Goal: Task Accomplishment & Management: Manage account settings

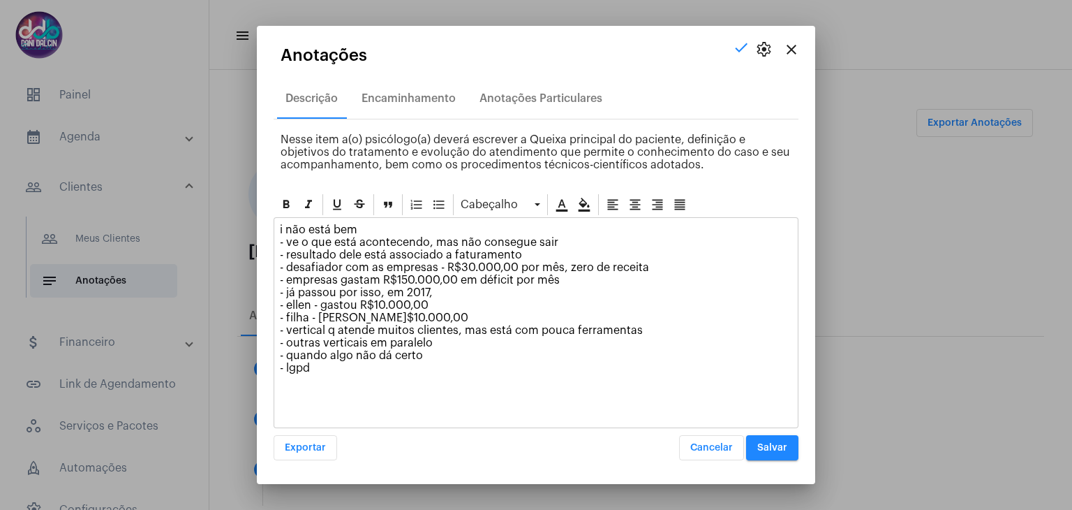
scroll to position [666, 0]
click at [771, 443] on span "Salvar" at bounding box center [772, 448] width 30 height 10
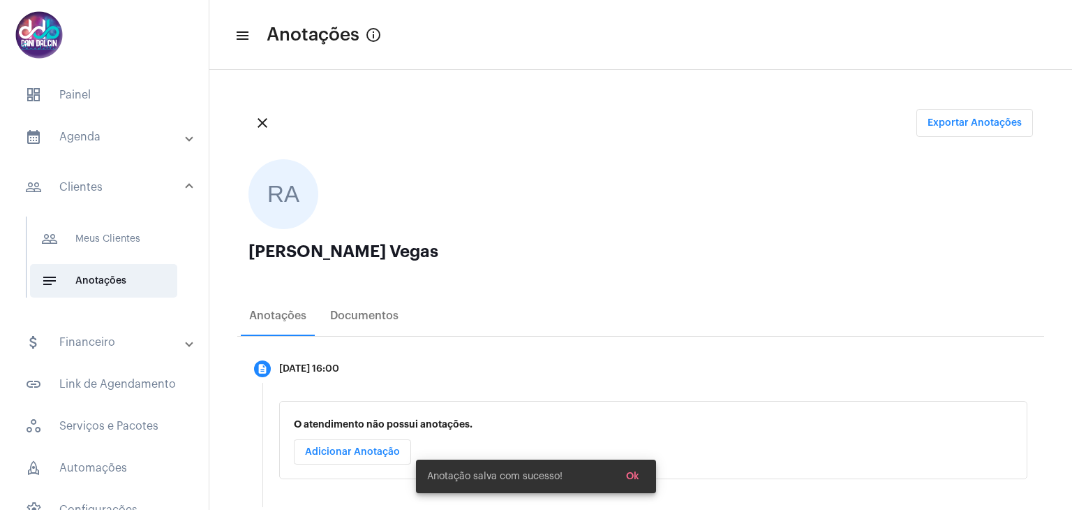
click at [96, 149] on mat-expansion-panel-header "calendar_month_outlined Agenda" at bounding box center [108, 137] width 200 height 34
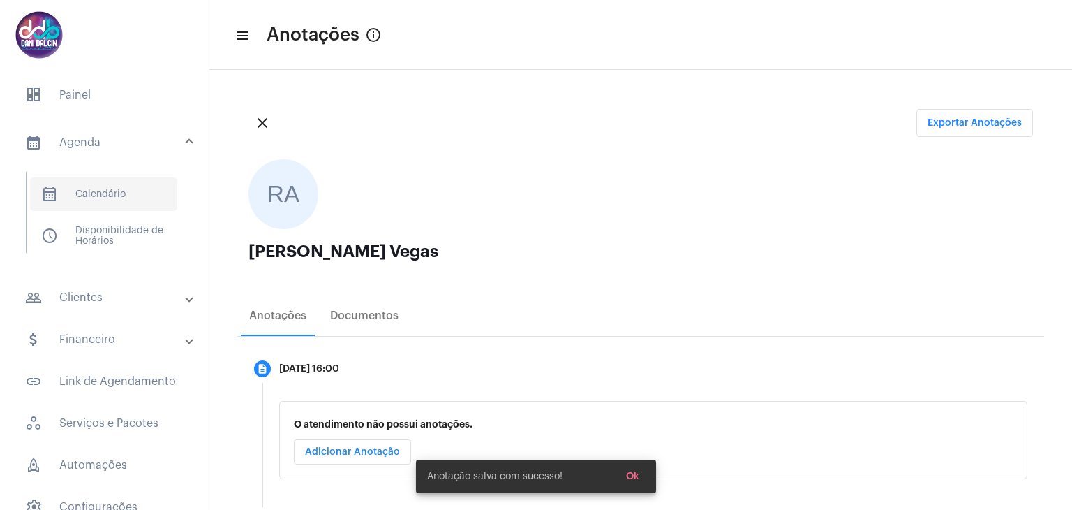
click at [105, 207] on span "calendar_month_outlined Calendário" at bounding box center [103, 194] width 147 height 34
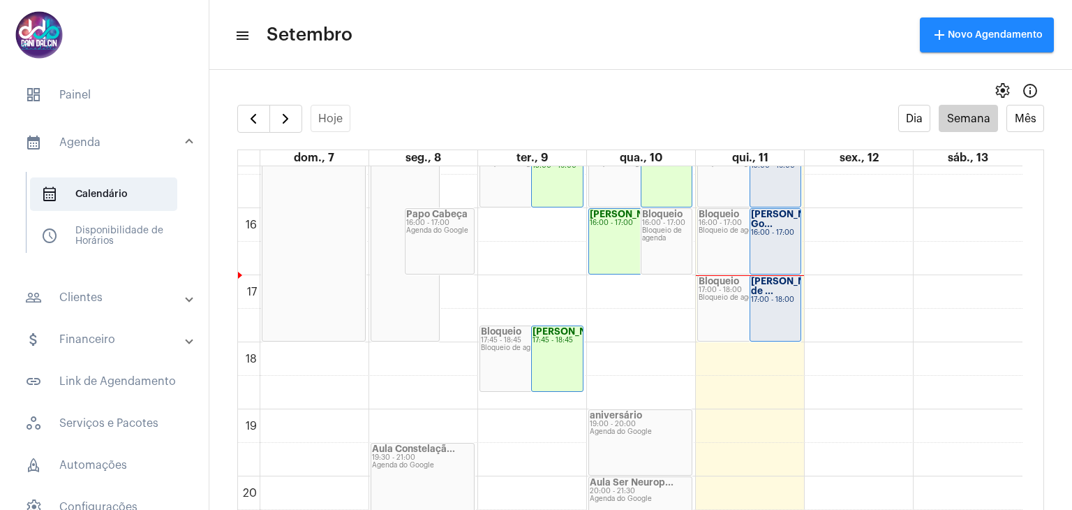
scroll to position [821, 0]
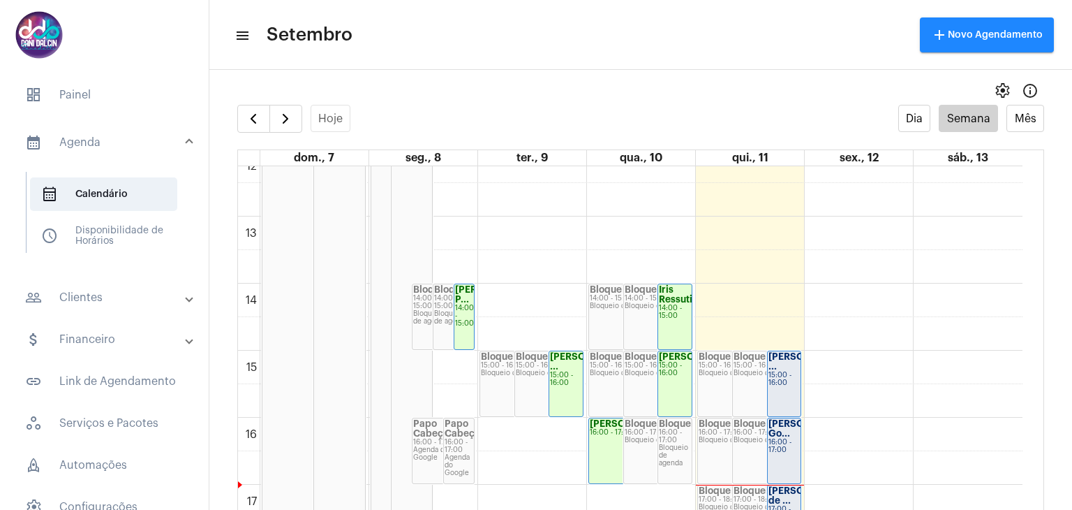
click at [780, 371] on div "[PERSON_NAME] ..." at bounding box center [785, 362] width 32 height 20
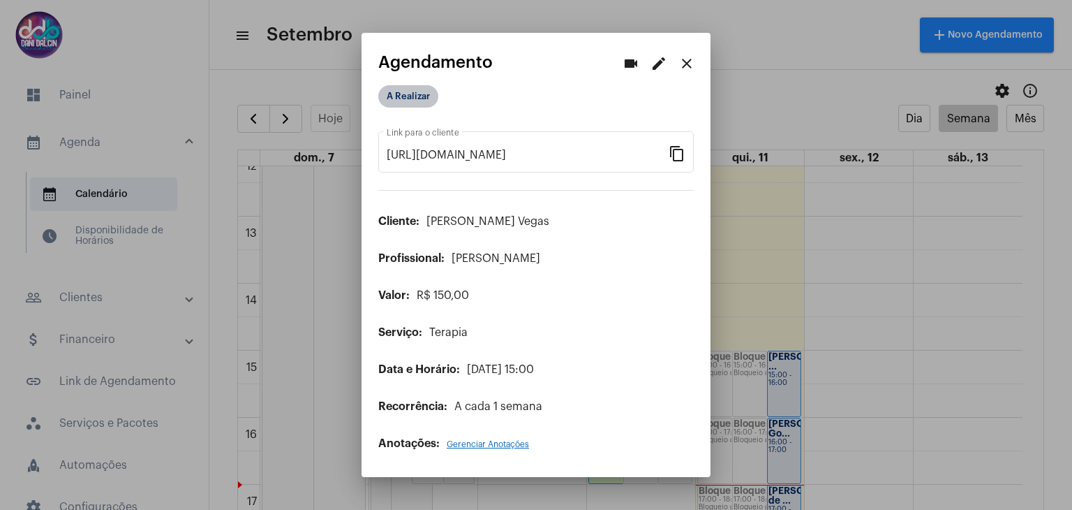
click at [416, 102] on mat-chip "A Realizar" at bounding box center [408, 96] width 60 height 22
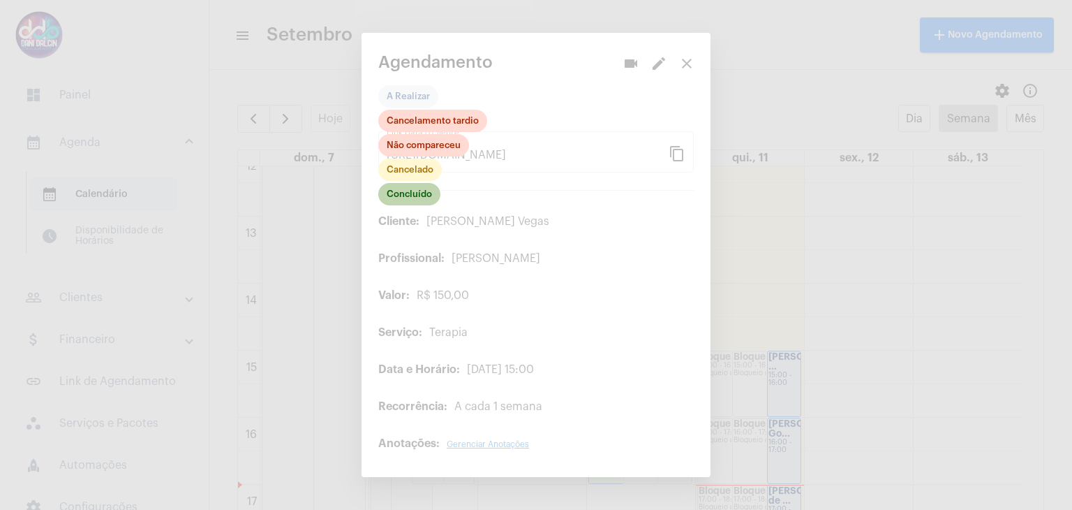
click at [410, 200] on mat-chip "Concluído" at bounding box center [409, 194] width 62 height 22
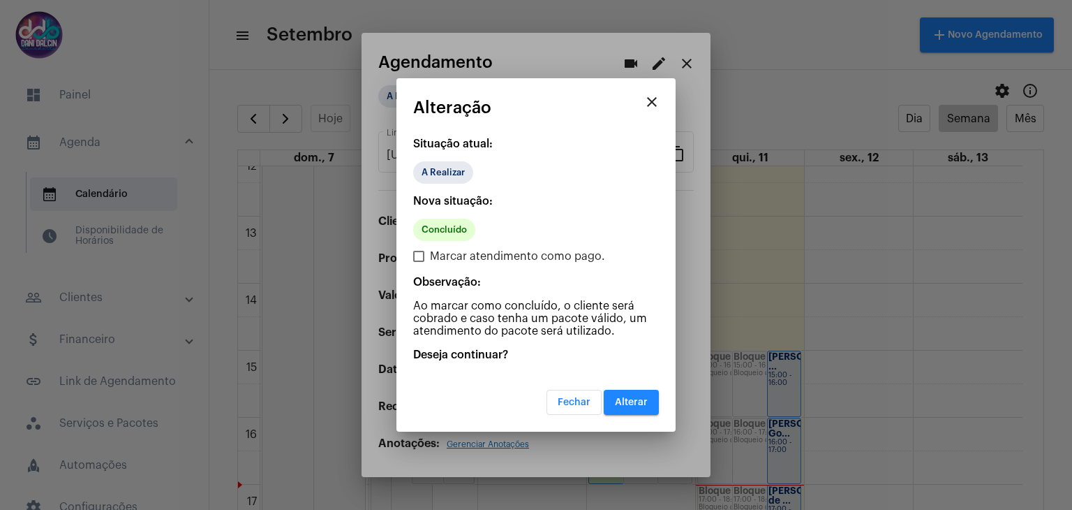
click at [648, 403] on button "Alterar" at bounding box center [631, 401] width 55 height 25
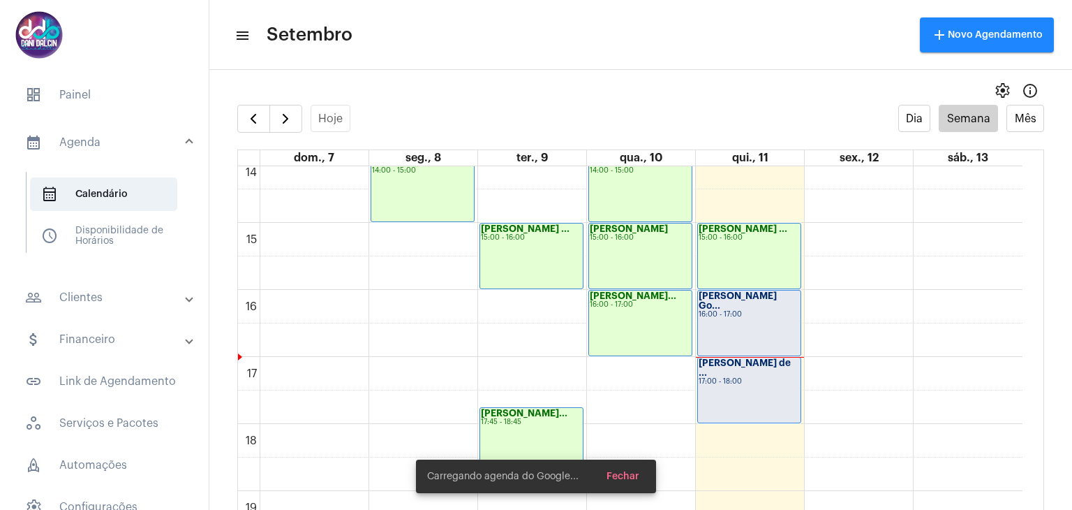
scroll to position [960, 0]
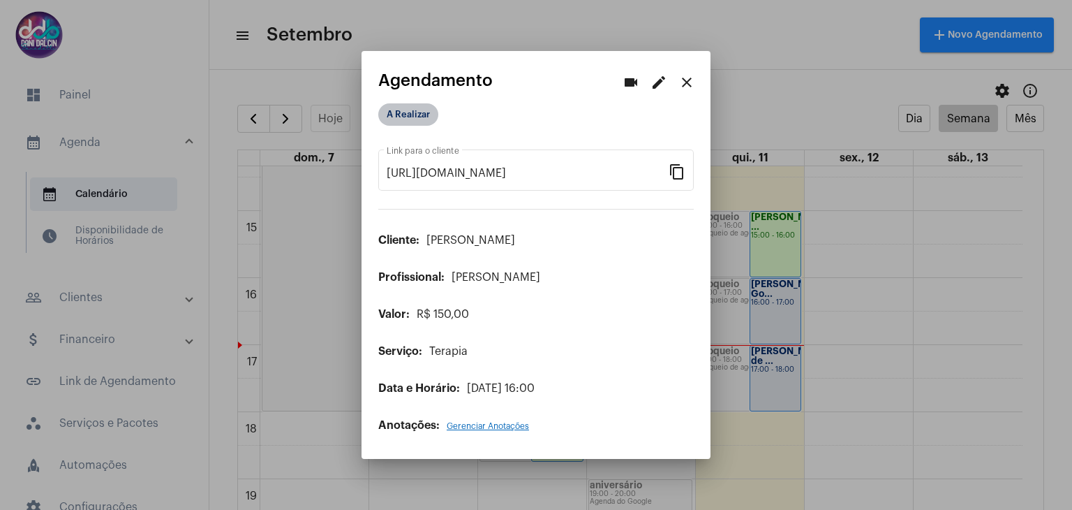
click at [420, 121] on mat-chip "A Realizar" at bounding box center [408, 114] width 60 height 22
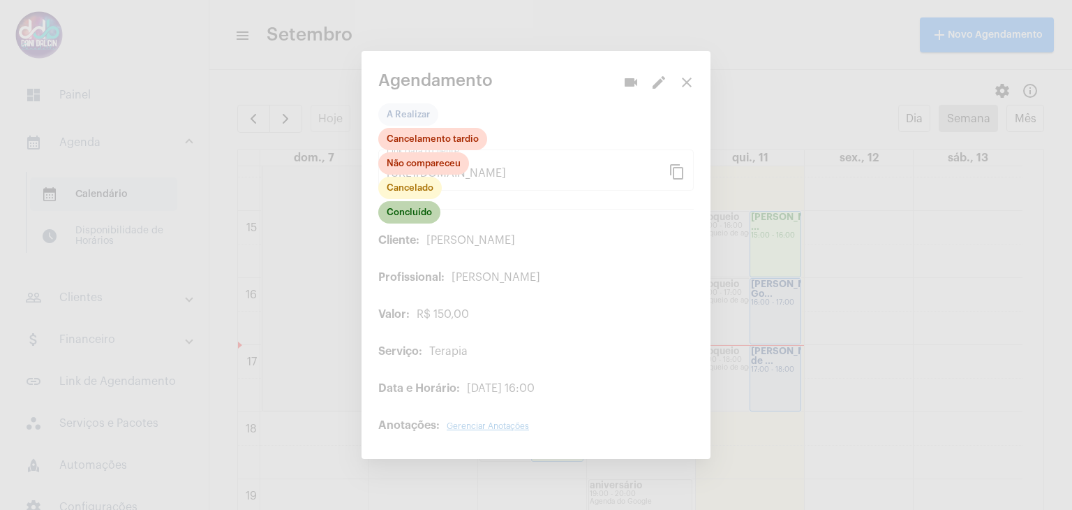
click at [419, 211] on mat-chip "Concluído" at bounding box center [409, 212] width 62 height 22
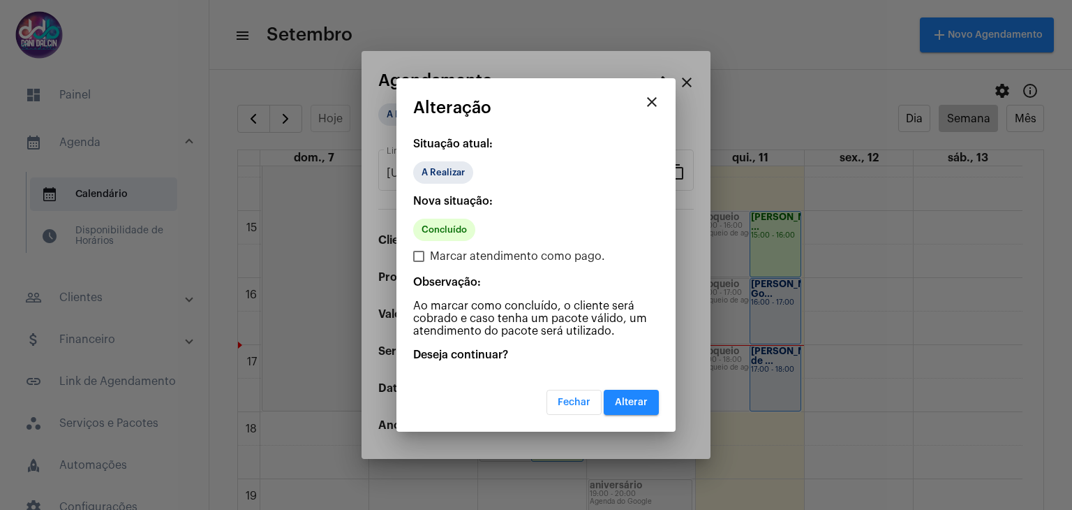
click at [630, 405] on span "Alterar" at bounding box center [631, 402] width 33 height 10
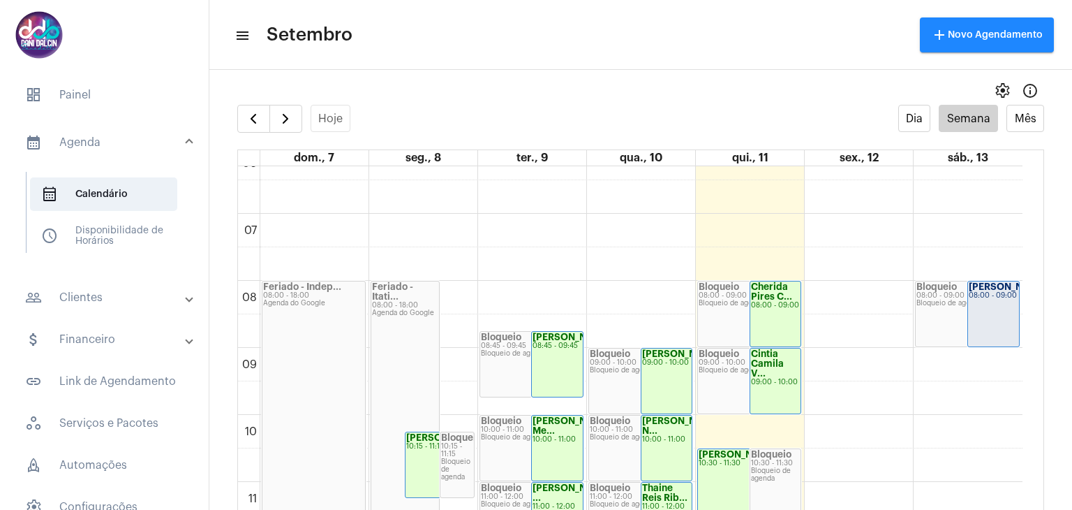
scroll to position [402, 0]
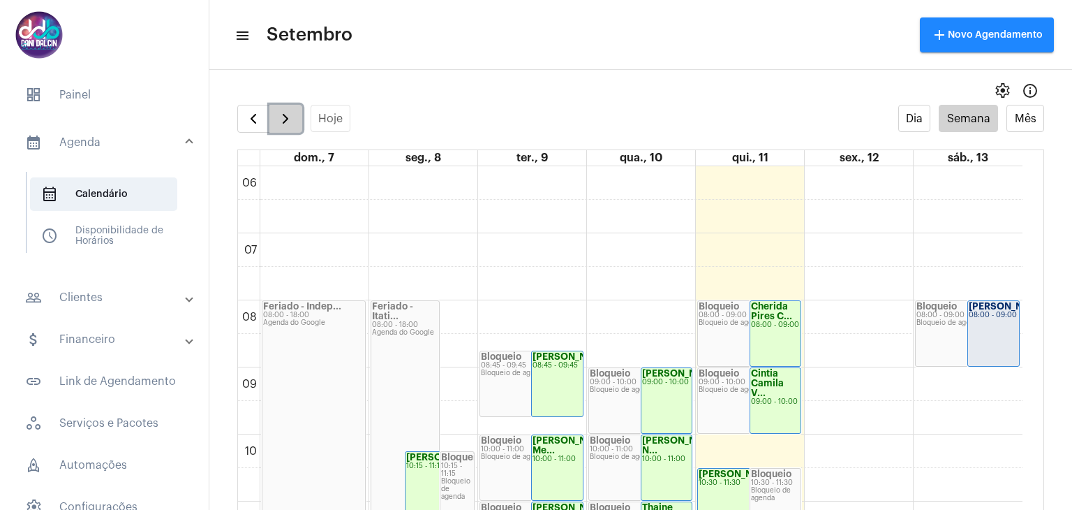
click at [291, 118] on span "button" at bounding box center [285, 118] width 17 height 17
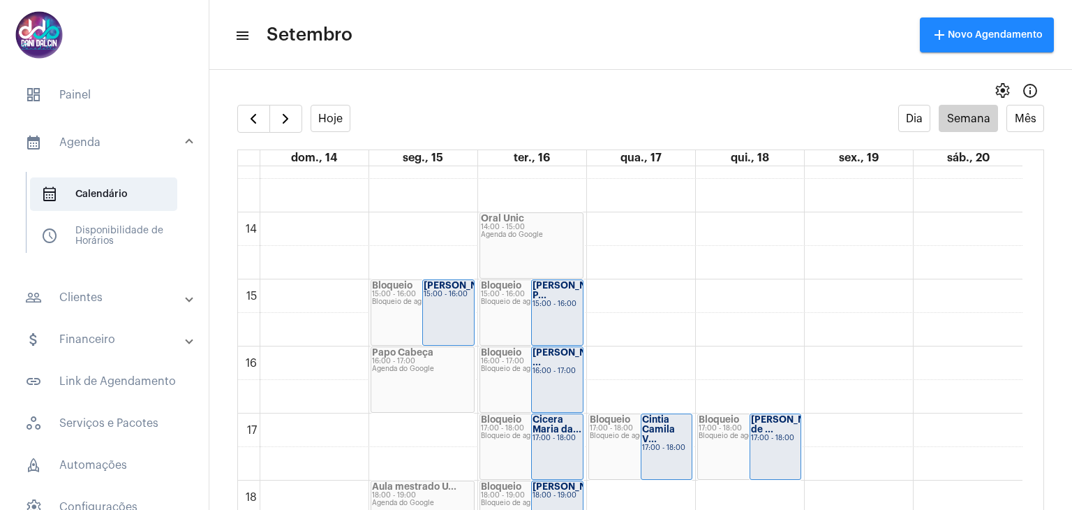
scroll to position [822, 0]
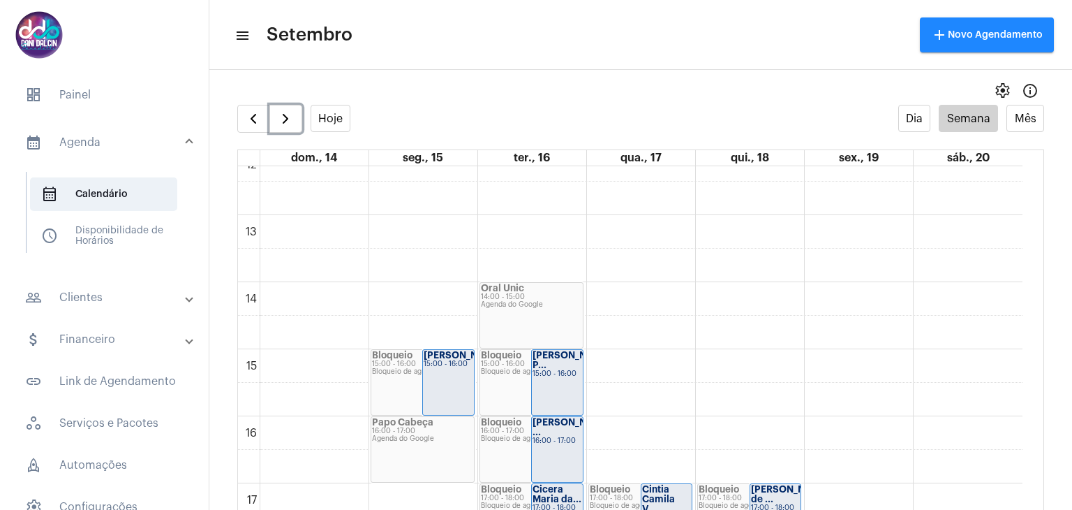
click at [563, 380] on div "Henrique Zago P... 15:00 - 16:00" at bounding box center [557, 382] width 51 height 65
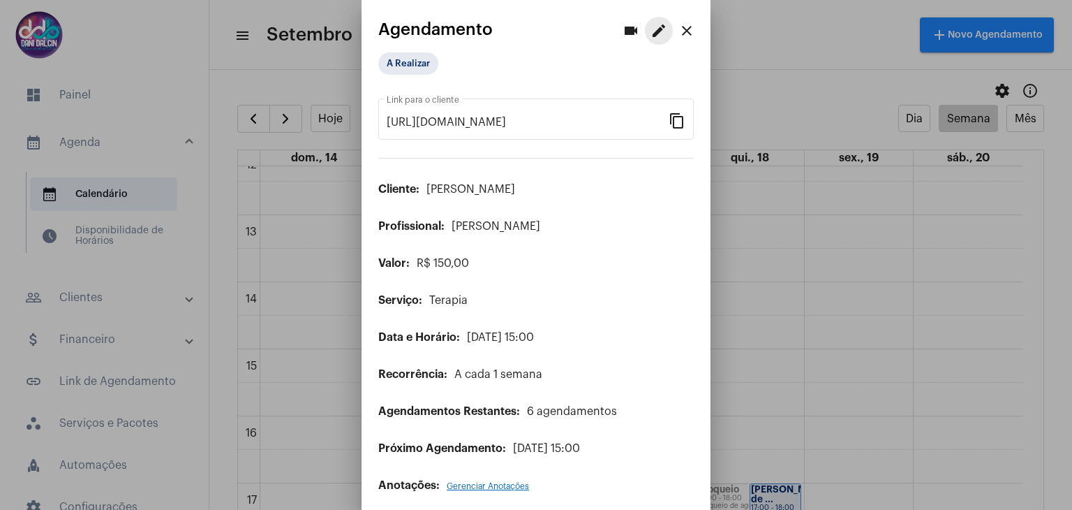
click at [651, 29] on mat-icon "edit" at bounding box center [659, 30] width 17 height 17
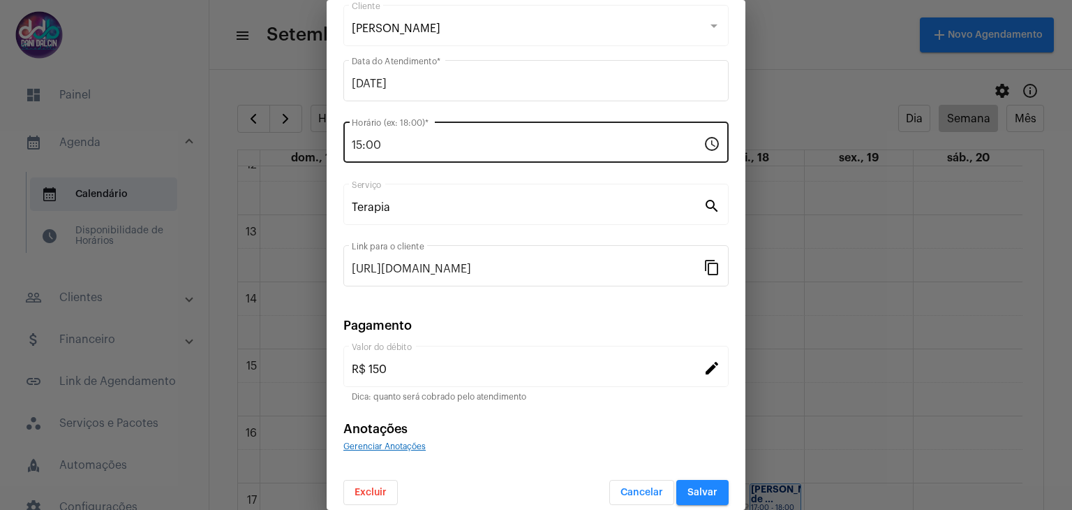
scroll to position [89, 0]
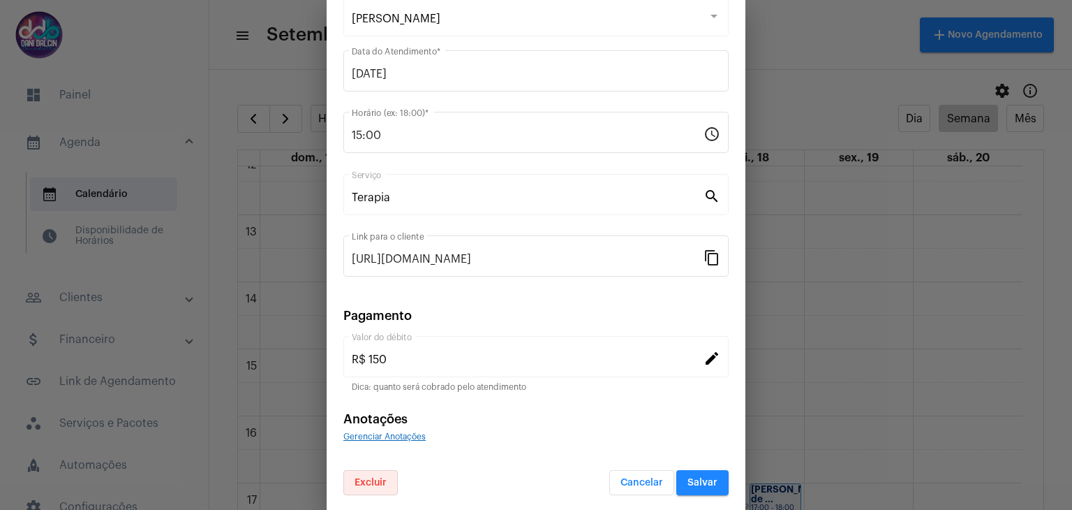
click at [380, 483] on span "Excluir" at bounding box center [371, 482] width 32 height 10
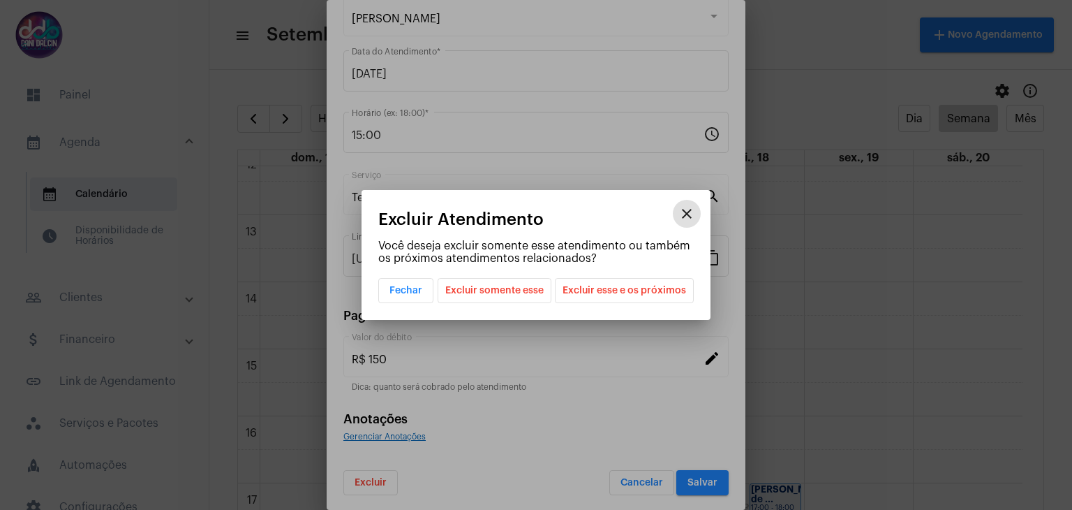
click at [625, 288] on span "Excluir esse e os próximos" at bounding box center [625, 291] width 124 height 24
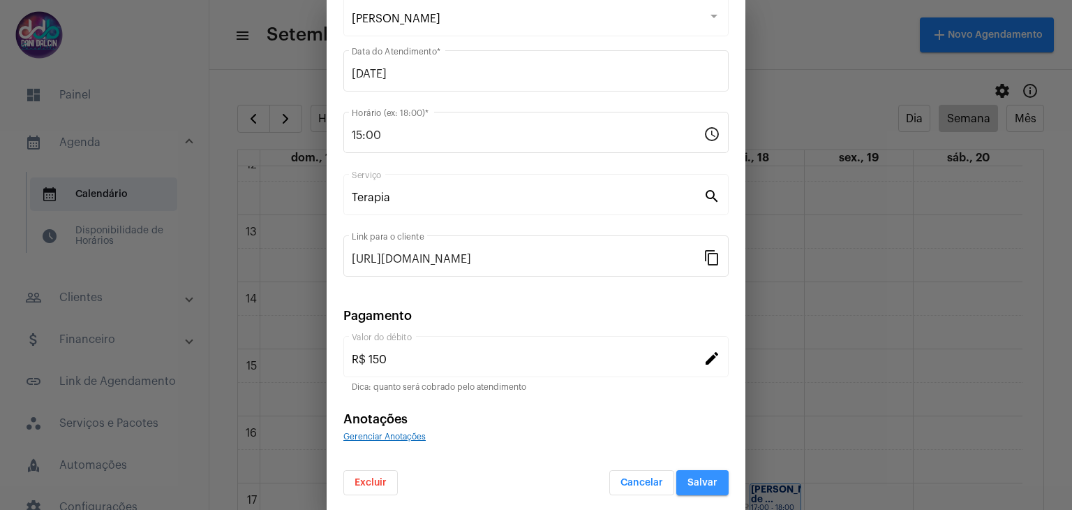
click at [693, 478] on span "Salvar" at bounding box center [703, 482] width 30 height 10
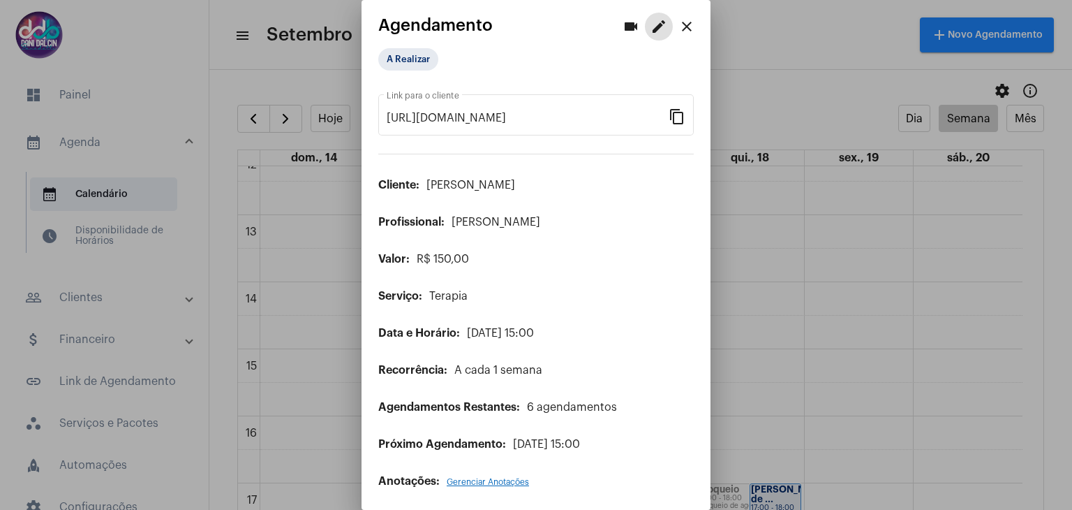
scroll to position [6, 0]
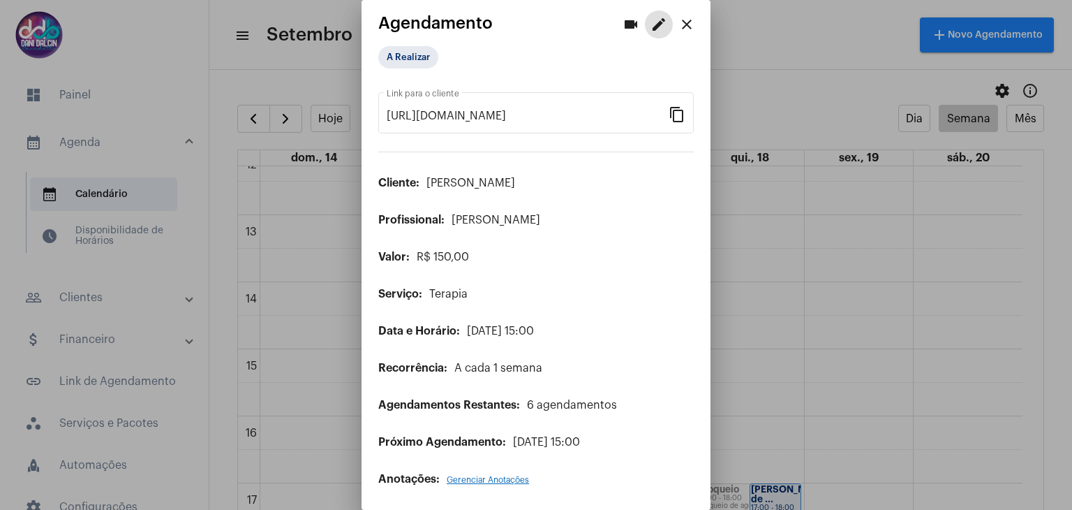
click at [678, 23] on mat-icon "close" at bounding box center [686, 24] width 17 height 17
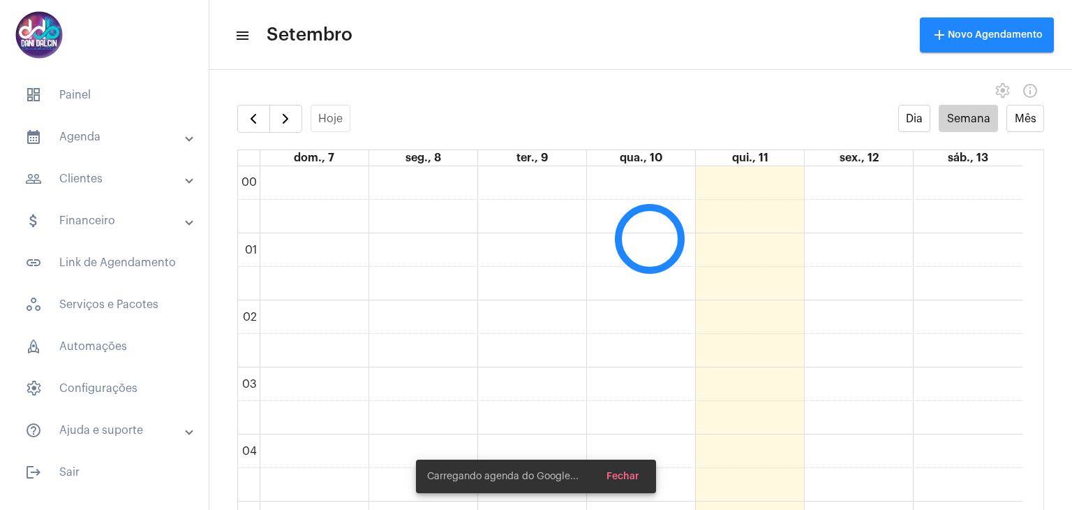
scroll to position [403, 0]
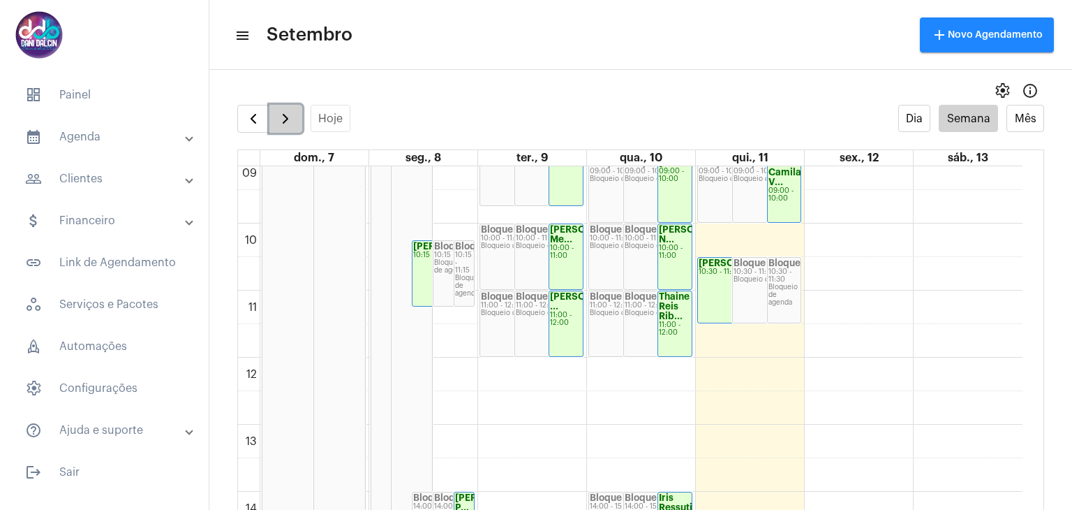
click at [288, 125] on span "button" at bounding box center [285, 118] width 17 height 17
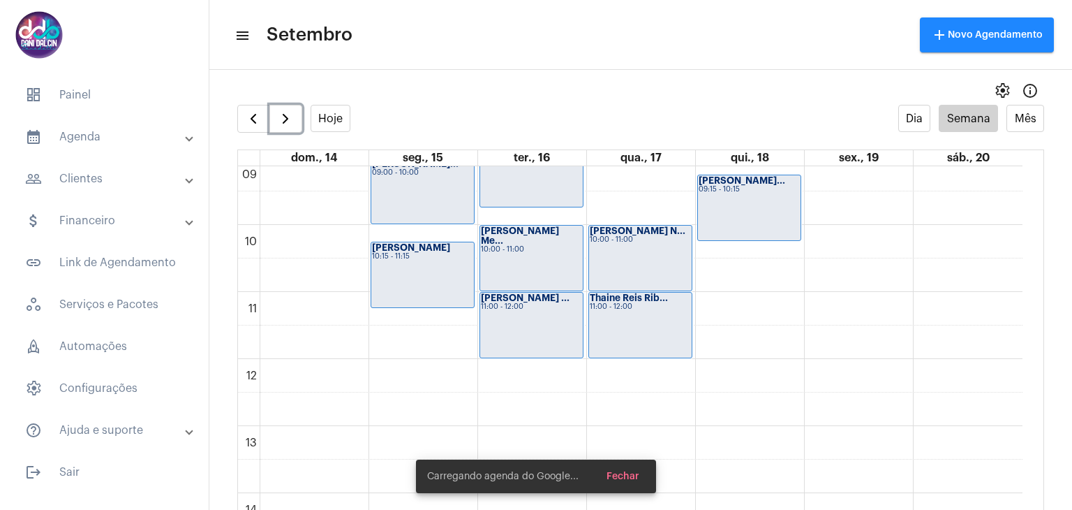
scroll to position [891, 0]
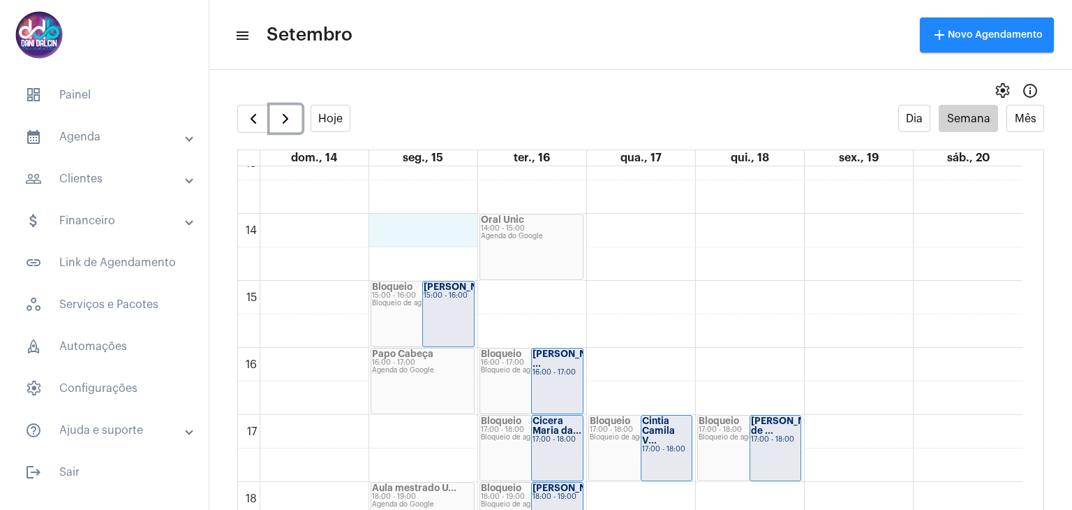
click at [401, 219] on div "00 01 02 03 04 05 06 07 08 09 10 11 12 13 14 15 16 17 18 19 20 21 22 23 Bloquei…" at bounding box center [630, 79] width 785 height 1608
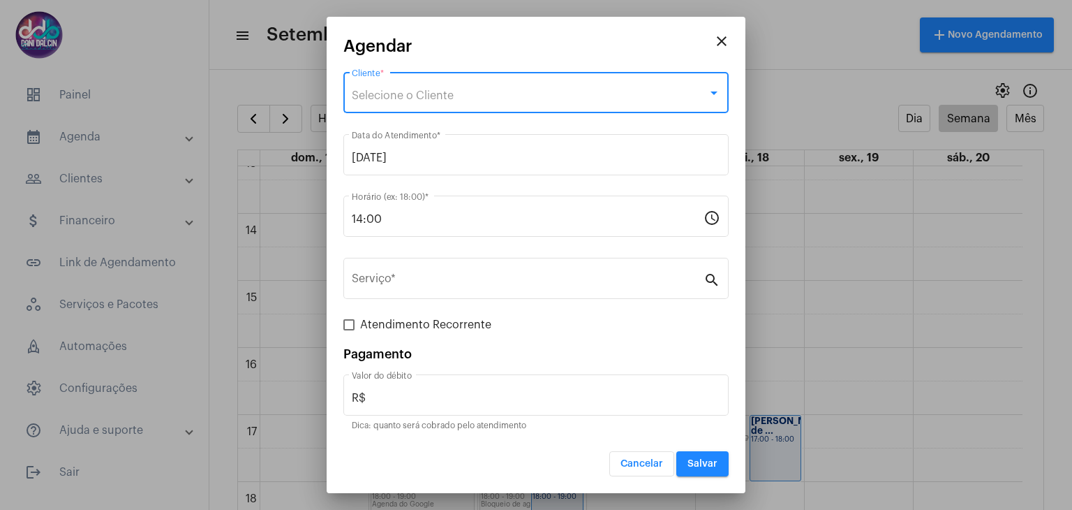
click at [401, 90] on span "Selecione o Cliente" at bounding box center [403, 95] width 102 height 11
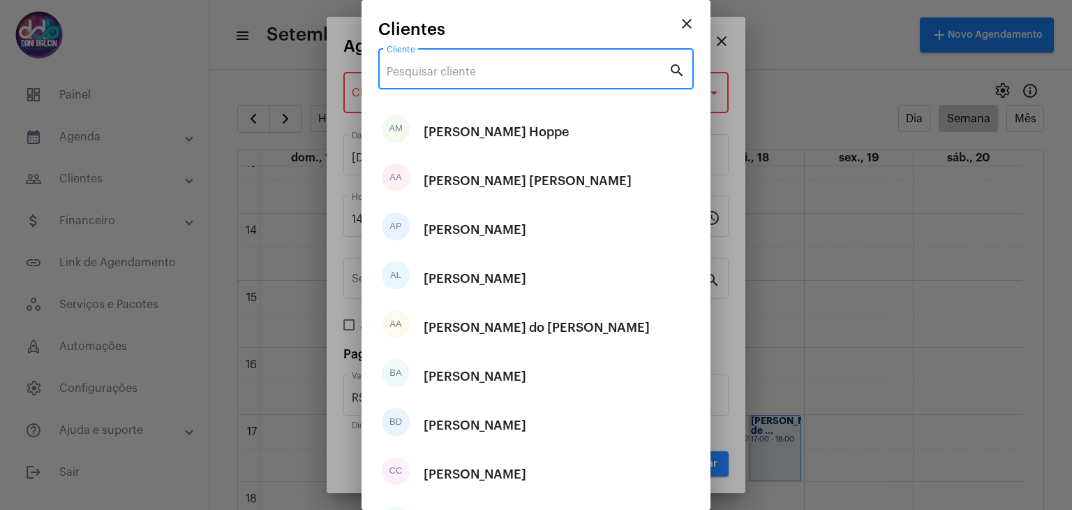
click at [403, 76] on input "Cliente" at bounding box center [528, 72] width 282 height 13
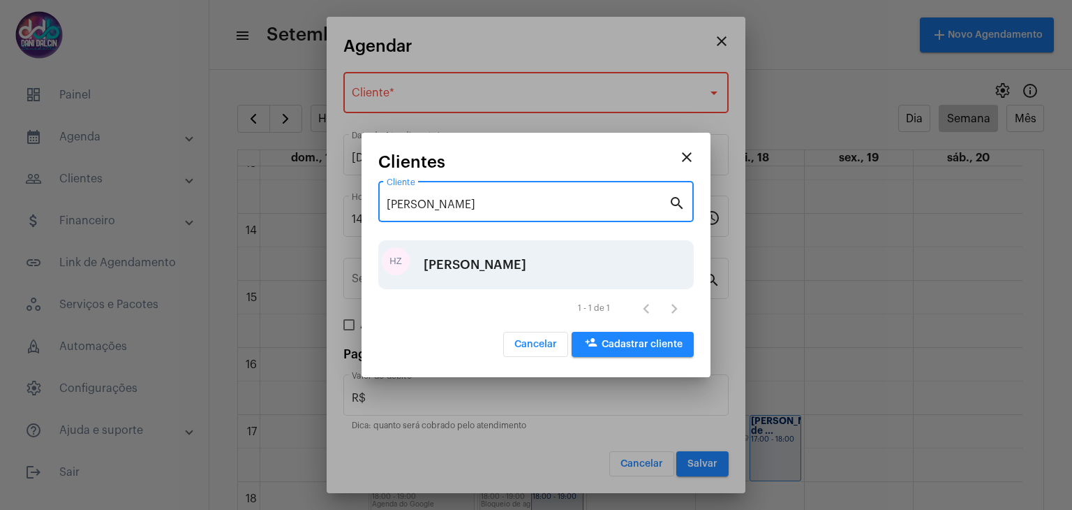
type input "[PERSON_NAME]"
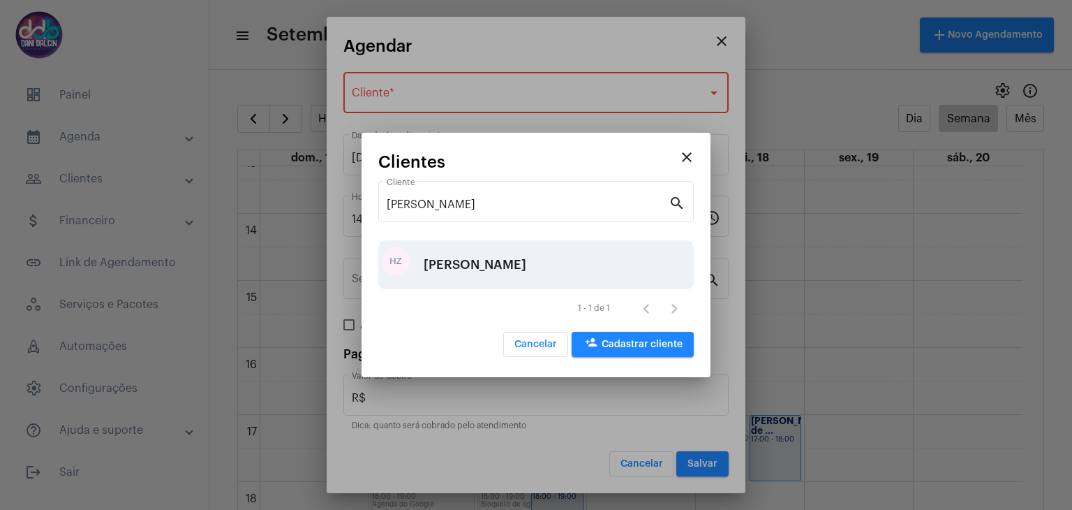
click at [483, 263] on div "[PERSON_NAME]" at bounding box center [475, 265] width 103 height 42
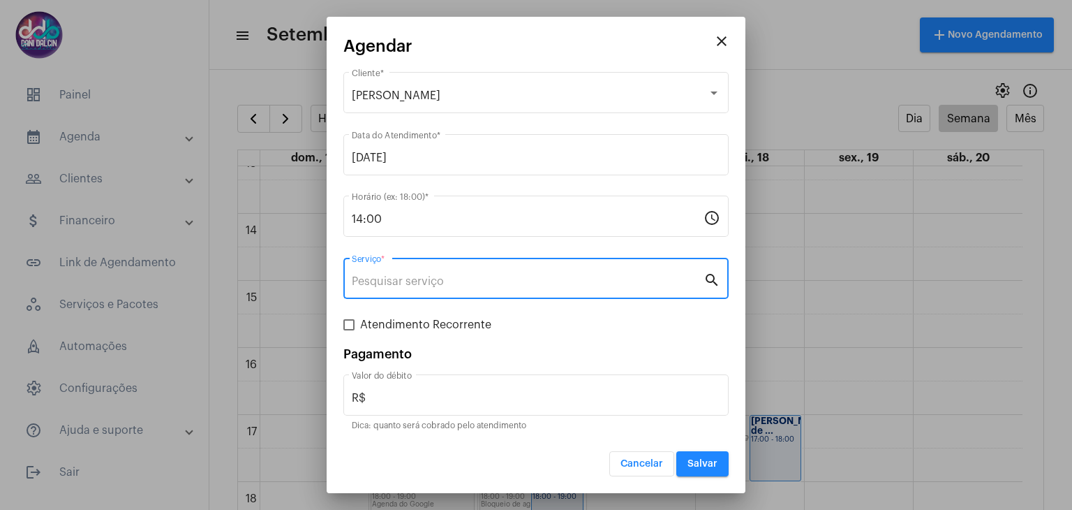
click at [463, 277] on input "Serviço *" at bounding box center [528, 281] width 352 height 13
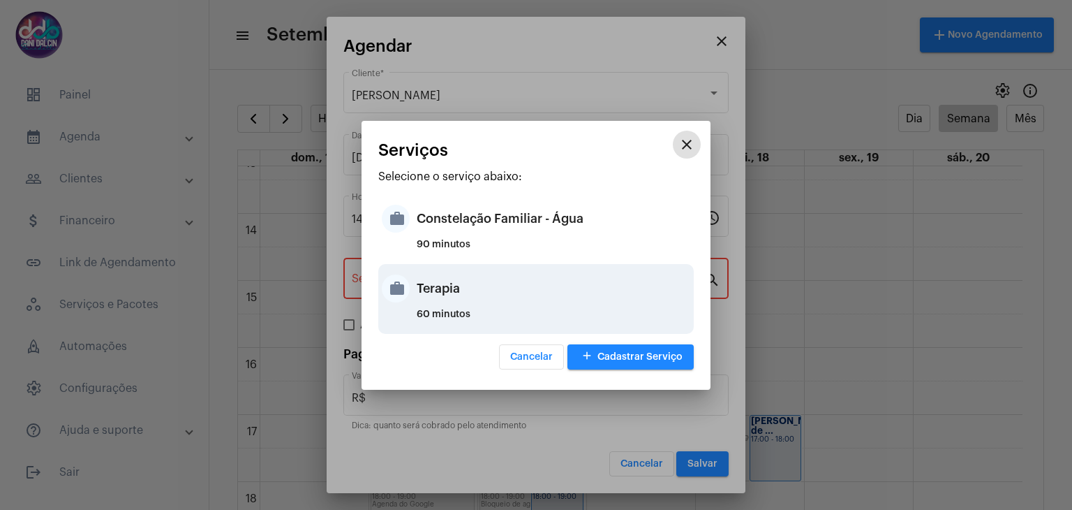
click at [453, 286] on div "Terapia" at bounding box center [554, 288] width 274 height 42
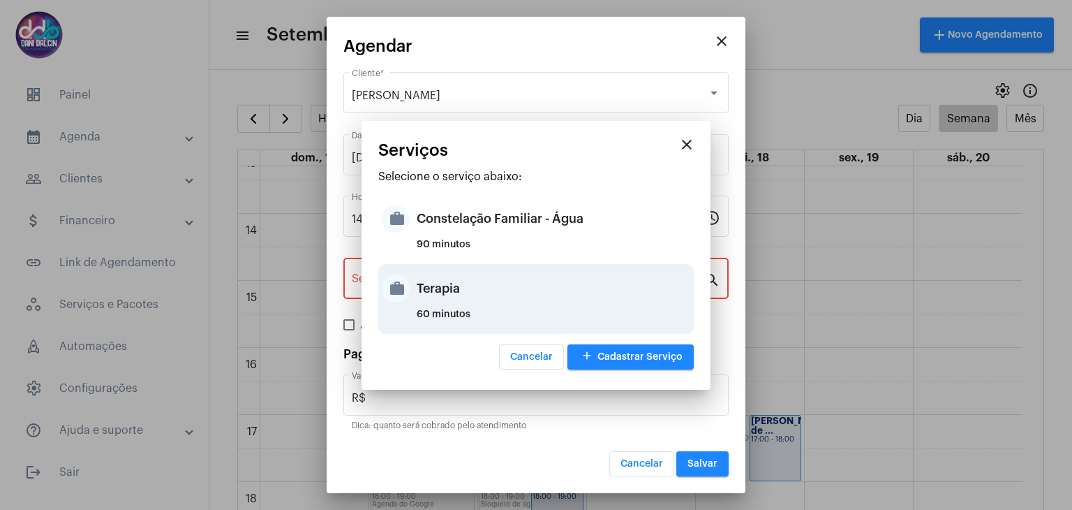
type input "Terapia"
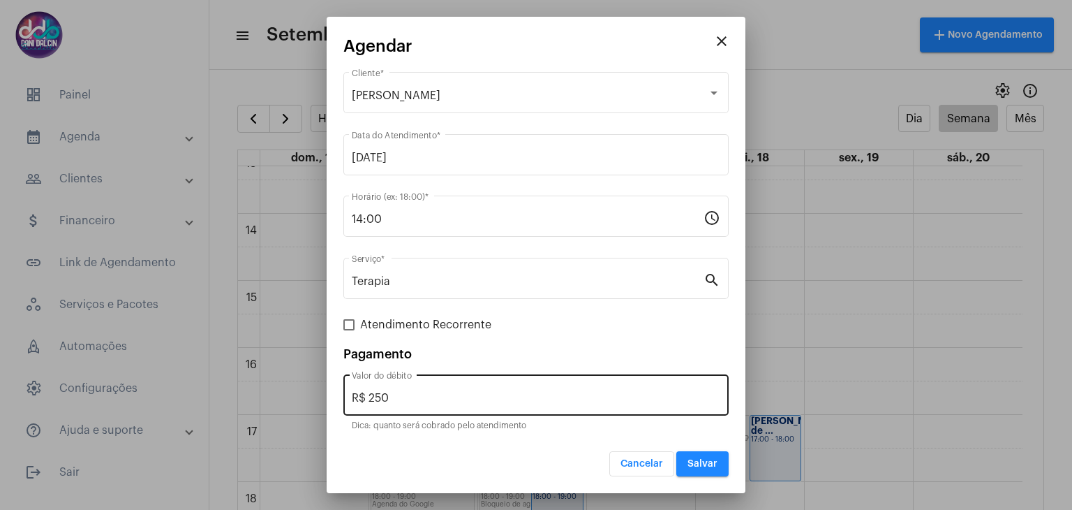
click at [420, 386] on div "R$ 250 Valor do débito" at bounding box center [536, 393] width 369 height 44
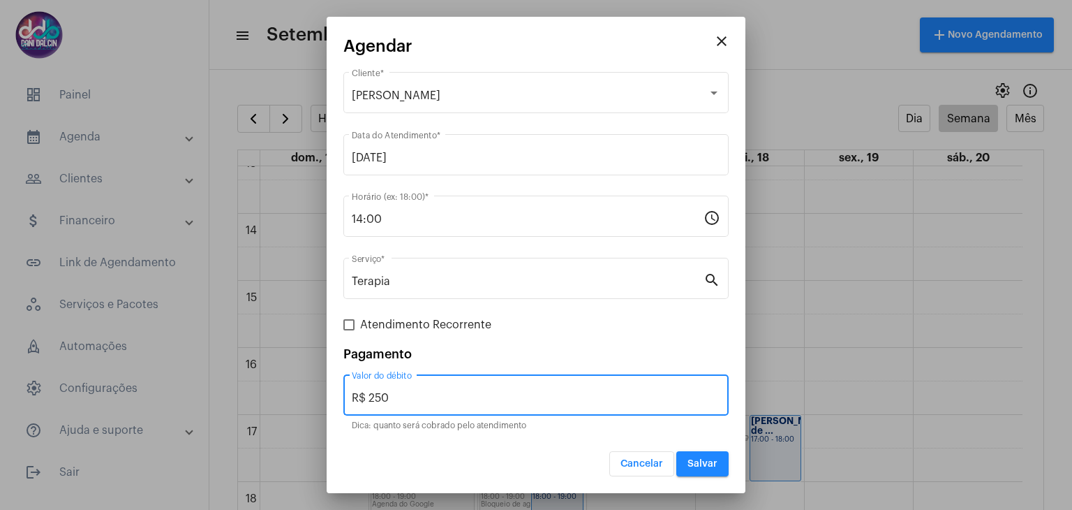
click at [403, 408] on div "R$ 250 Valor do débito" at bounding box center [536, 393] width 369 height 44
click at [410, 397] on input "R$ 250" at bounding box center [536, 398] width 369 height 13
type input "R$ 150"
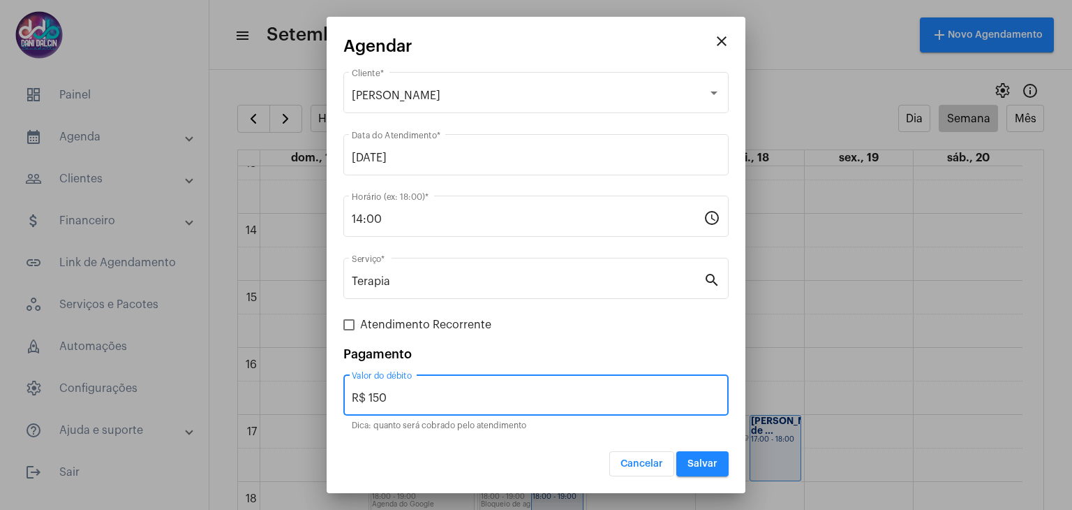
click at [353, 325] on span at bounding box center [348, 324] width 11 height 11
click at [349, 330] on input "Atendimento Recorrente" at bounding box center [348, 330] width 1 height 1
checkbox input "true"
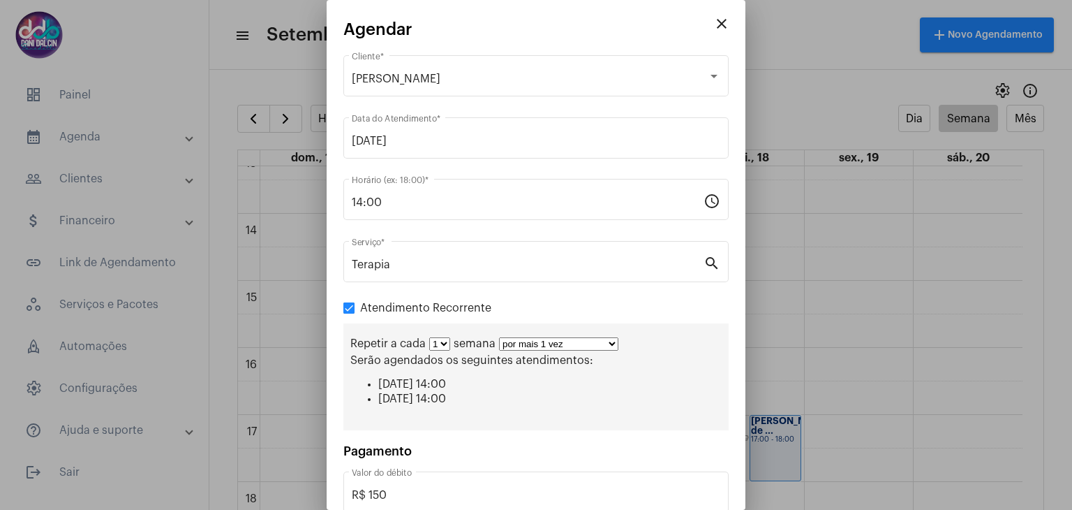
click at [611, 339] on select "por mais 1 vez por mais 2 vezes por mais 3 vezes por mais 4 vezes por mais 5 ve…" at bounding box center [558, 343] width 119 height 13
select select "10: 0"
click at [499, 337] on select "por mais 1 vez por mais 2 vezes por mais 3 vezes por mais 4 vezes por mais 5 ve…" at bounding box center [558, 343] width 119 height 13
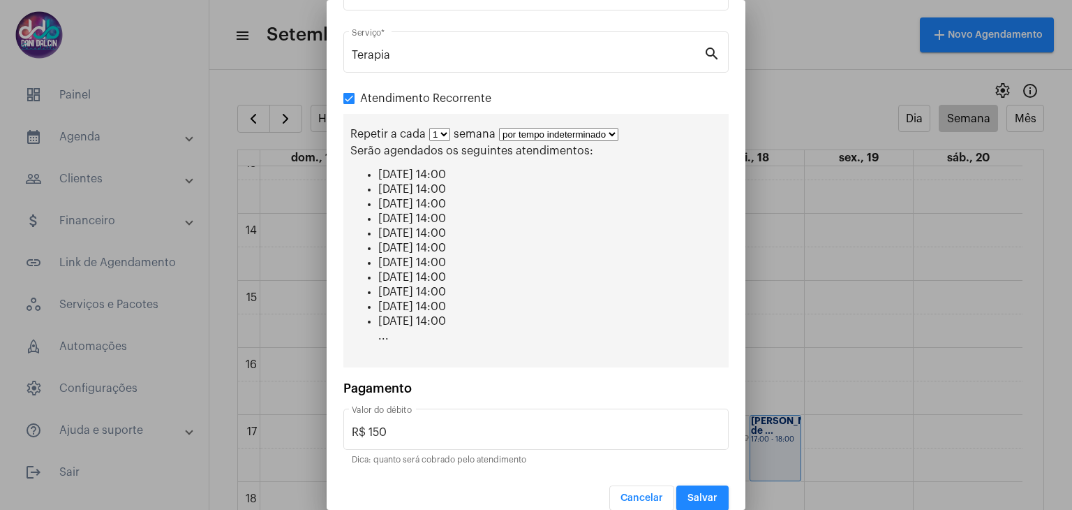
scroll to position [222, 0]
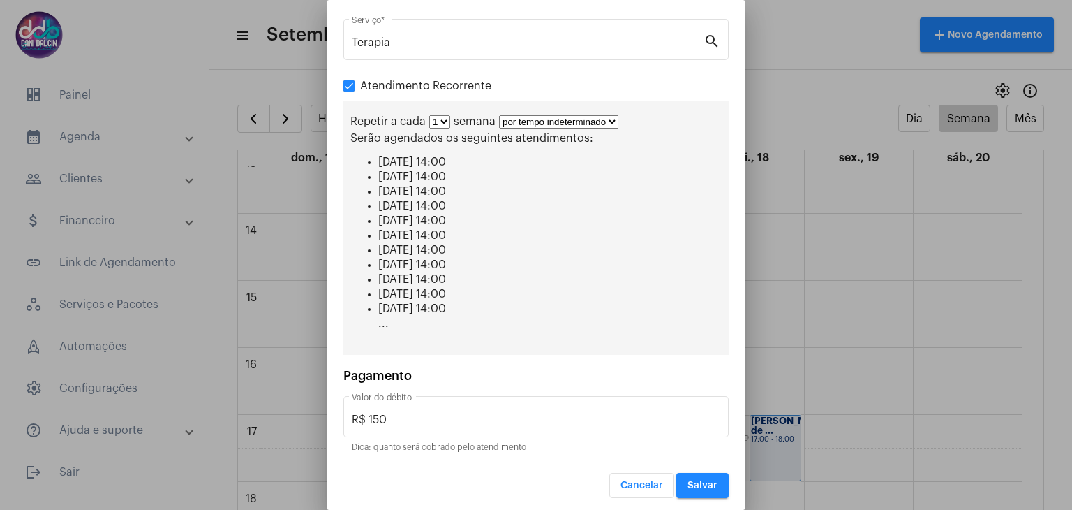
click at [688, 482] on span "Salvar" at bounding box center [703, 485] width 30 height 10
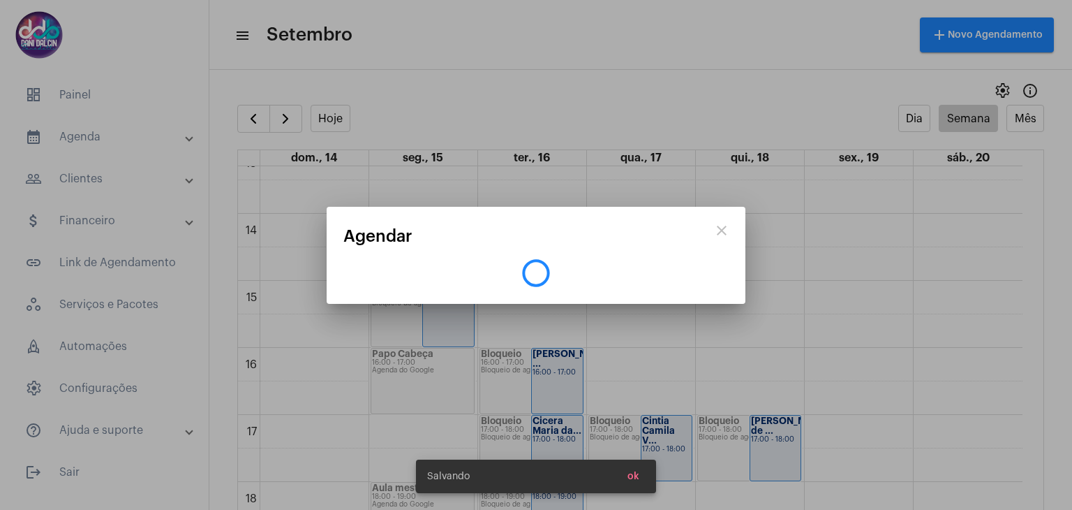
scroll to position [0, 0]
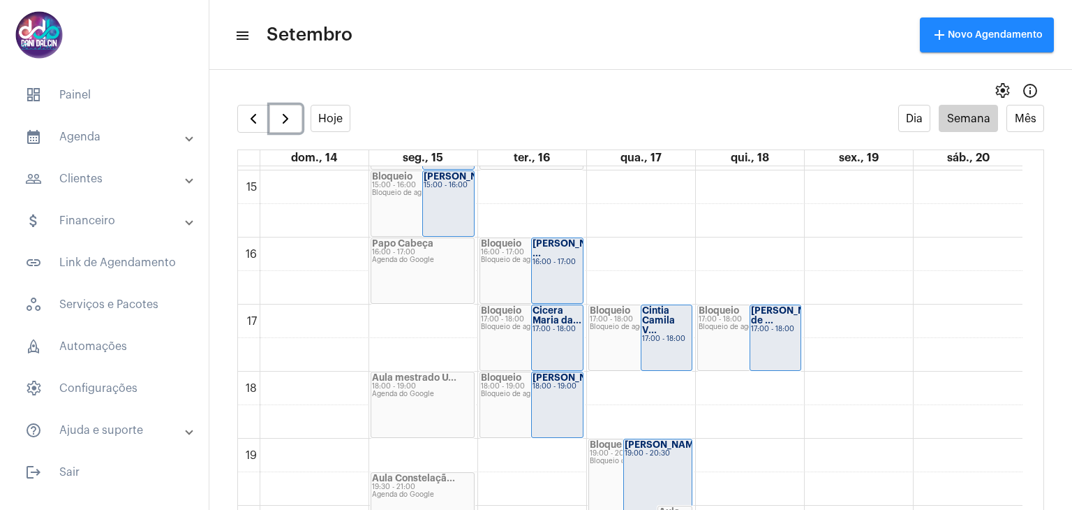
scroll to position [977, 0]
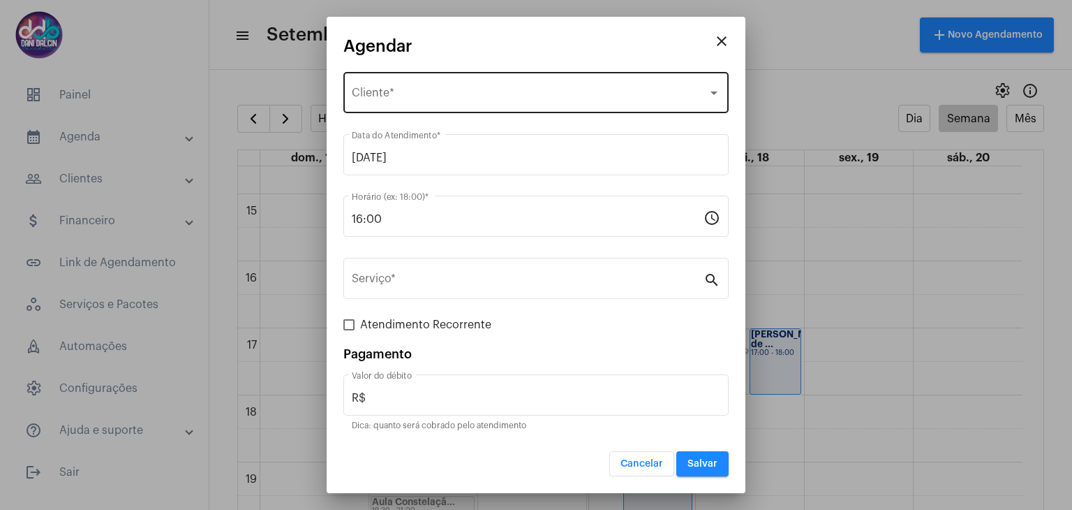
click at [388, 98] on span "Selecione o Cliente" at bounding box center [530, 95] width 356 height 13
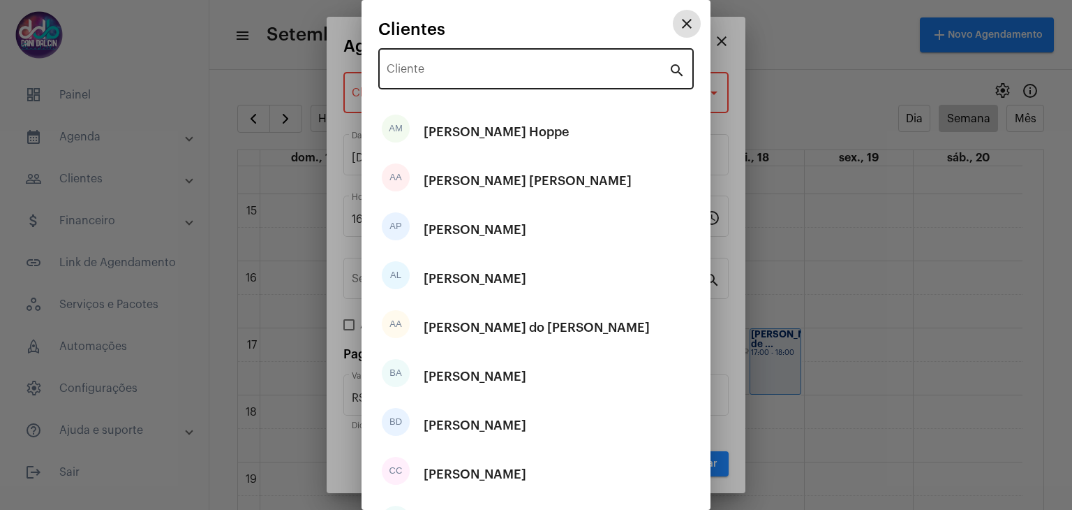
click at [390, 68] on input "Cliente" at bounding box center [528, 72] width 282 height 13
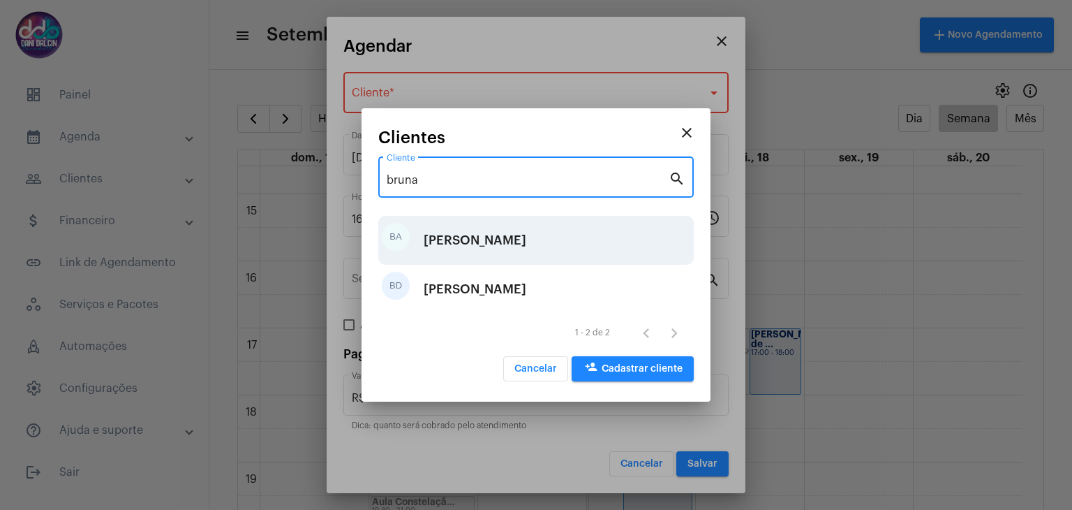
type input "bruna"
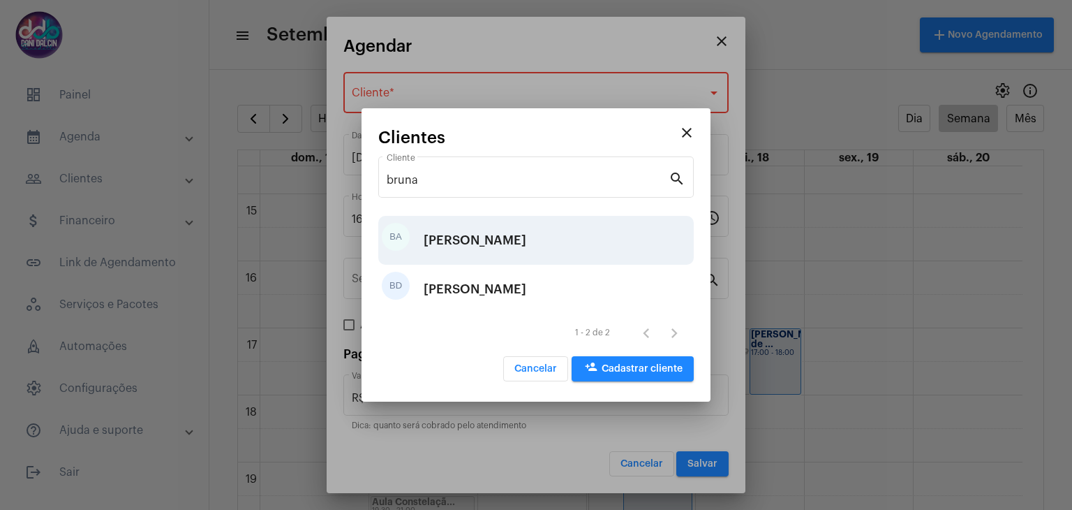
click at [519, 235] on div "[PERSON_NAME]" at bounding box center [475, 240] width 103 height 42
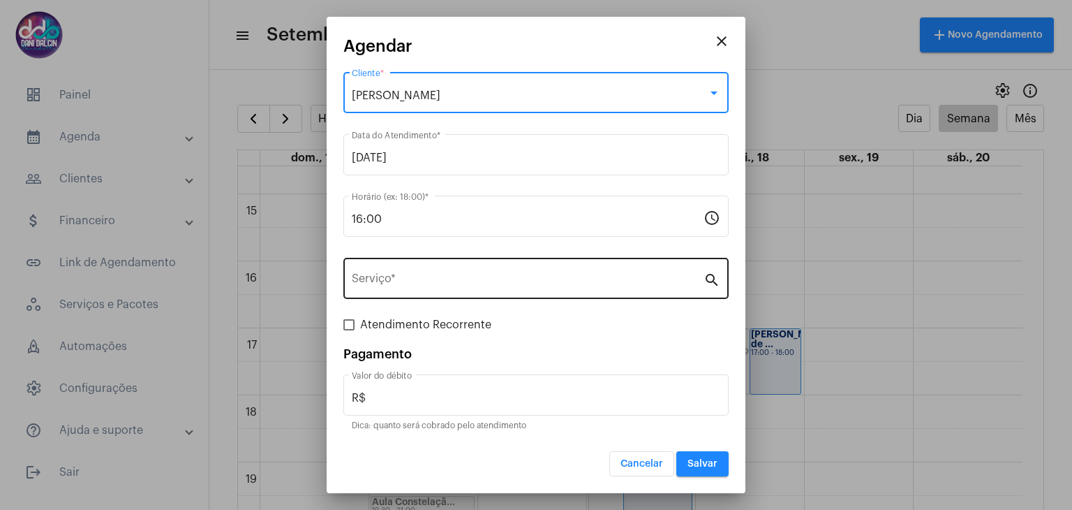
click at [376, 277] on input "Serviço *" at bounding box center [528, 281] width 352 height 13
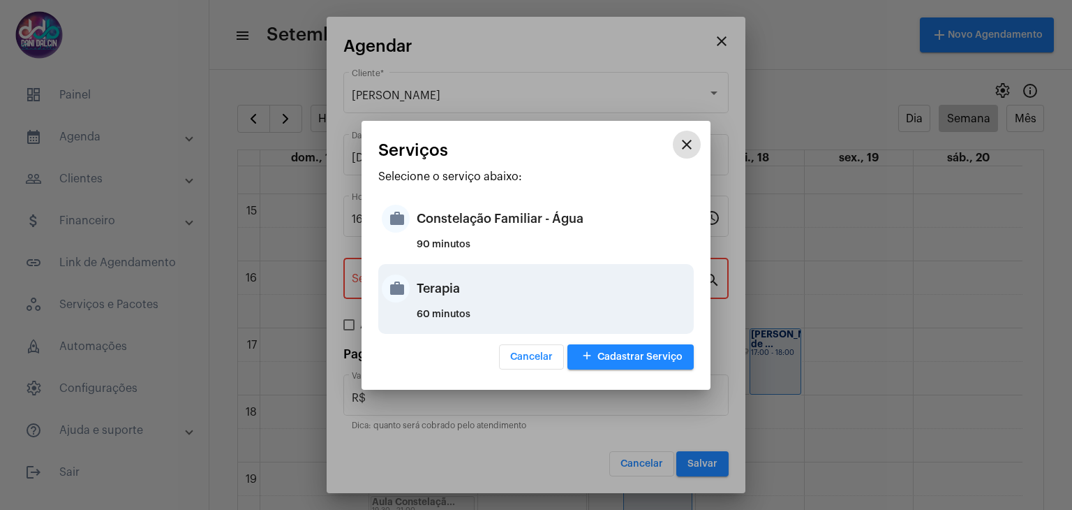
click at [408, 295] on div "work Terapia 60 minutos" at bounding box center [535, 299] width 315 height 70
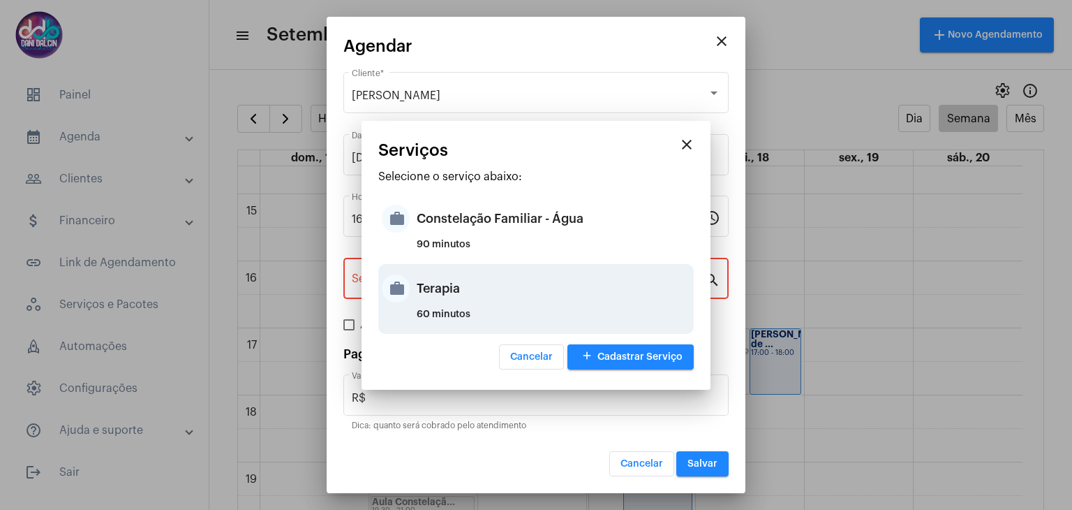
type input "Terapia"
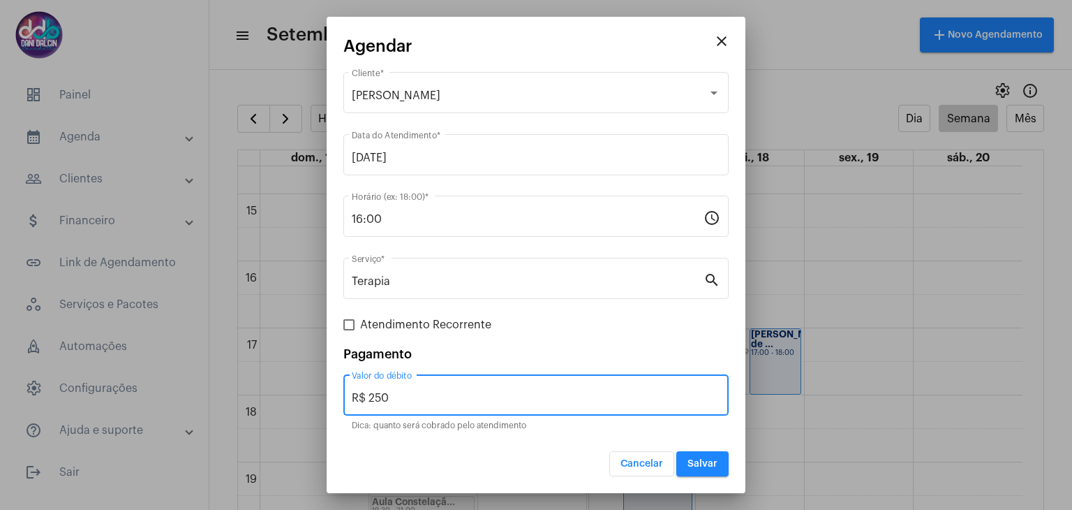
click at [438, 392] on input "R$ 250" at bounding box center [536, 398] width 369 height 13
type input "R$ 150"
click at [697, 459] on span "Salvar" at bounding box center [703, 464] width 30 height 10
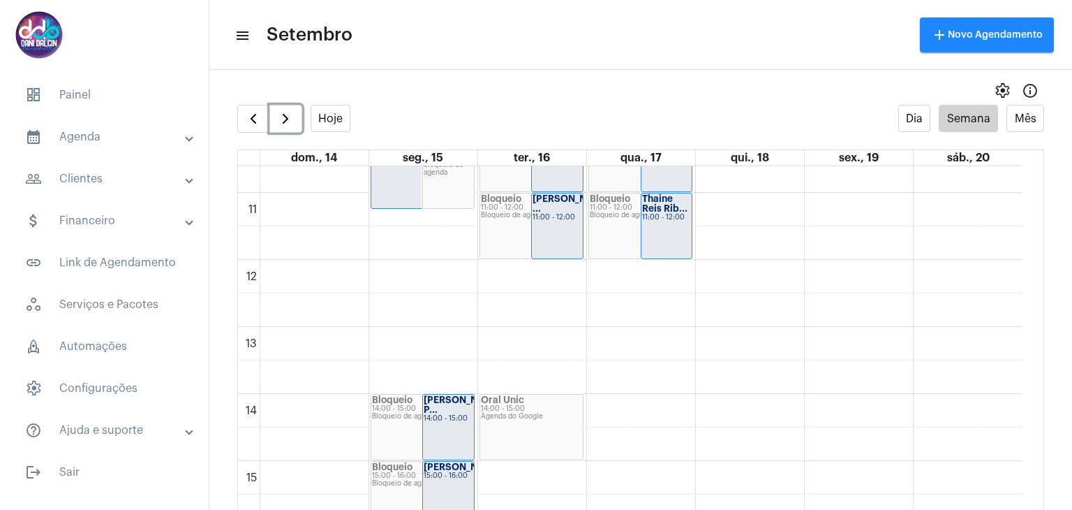
scroll to position [698, 0]
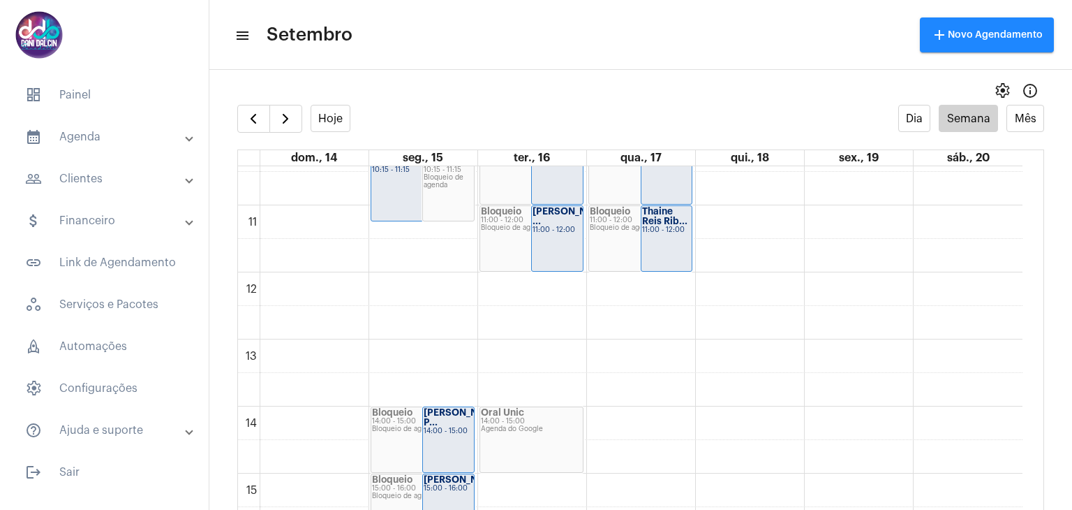
click at [100, 182] on mat-panel-title "people_outline Clientes" at bounding box center [105, 178] width 161 height 17
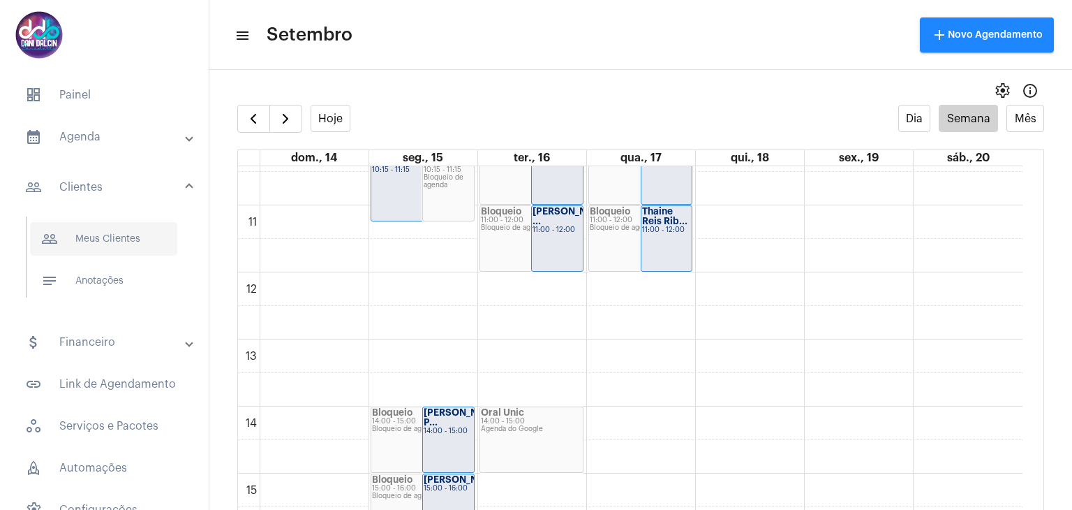
click at [109, 235] on span "people_outline Meus Clientes" at bounding box center [103, 239] width 147 height 34
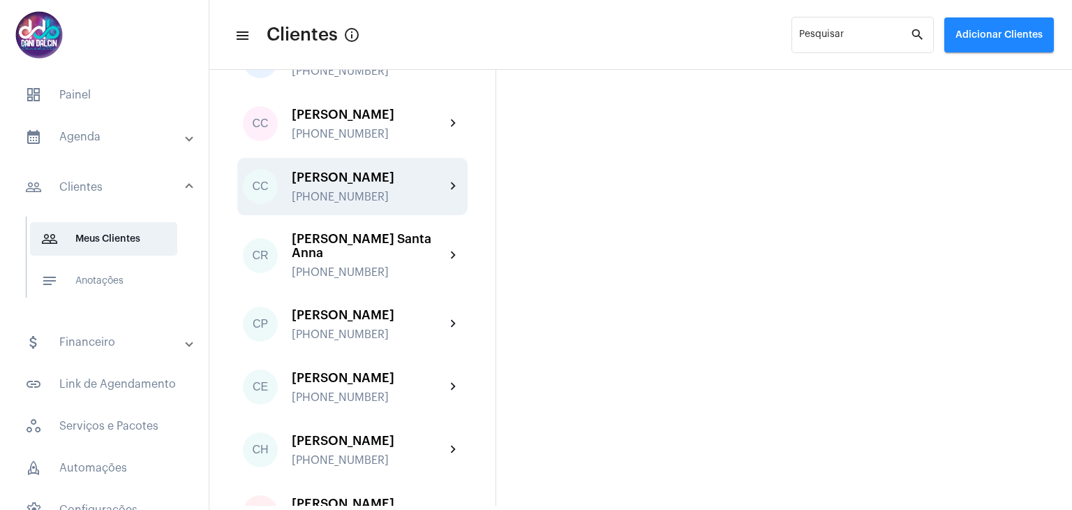
scroll to position [558, 0]
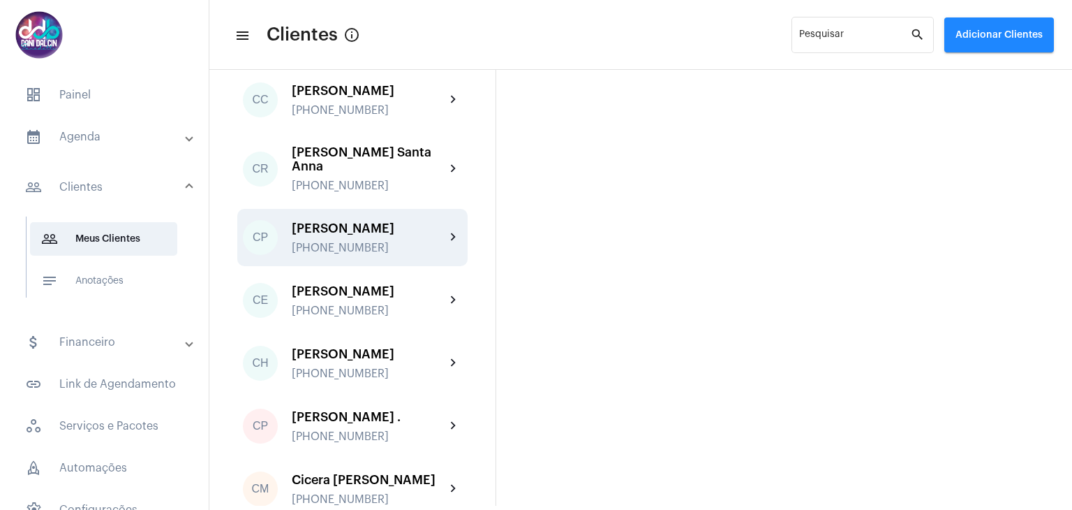
click at [385, 254] on div "[PHONE_NUMBER]" at bounding box center [369, 248] width 154 height 13
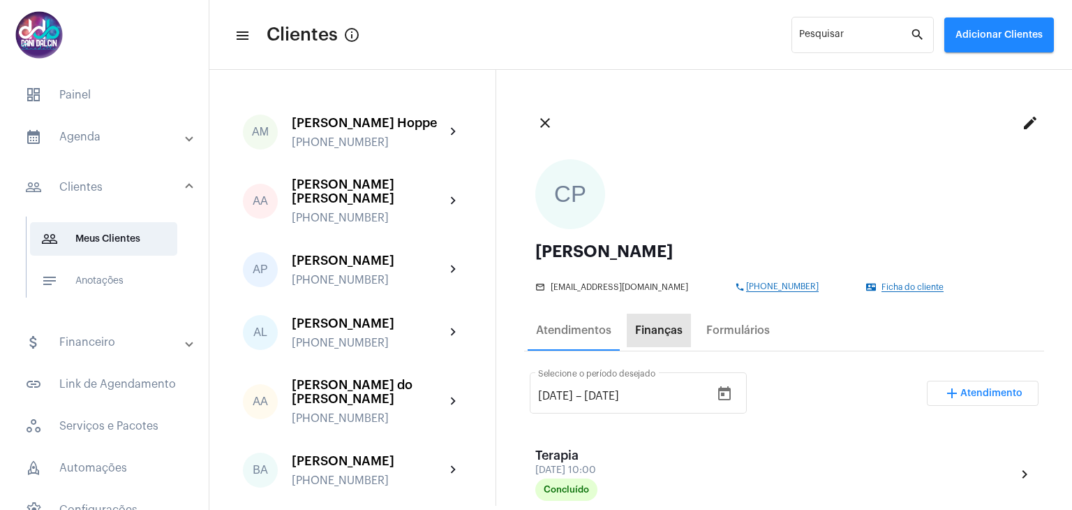
click at [658, 338] on div "Finanças" at bounding box center [659, 330] width 64 height 34
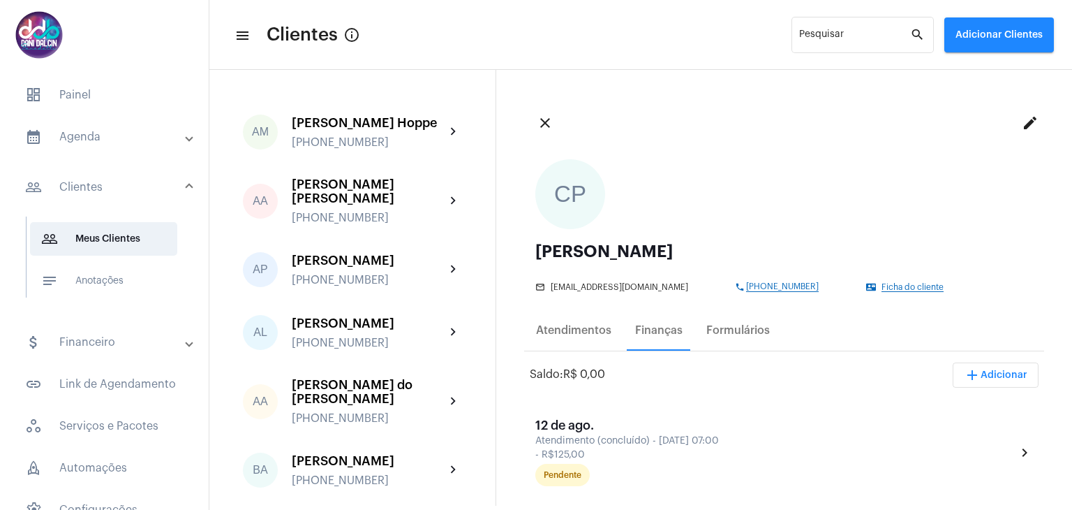
click at [974, 372] on span "add Adicionar" at bounding box center [996, 375] width 64 height 10
click at [953, 412] on span "attach_money Recebimento Avulso" at bounding box center [958, 410] width 117 height 25
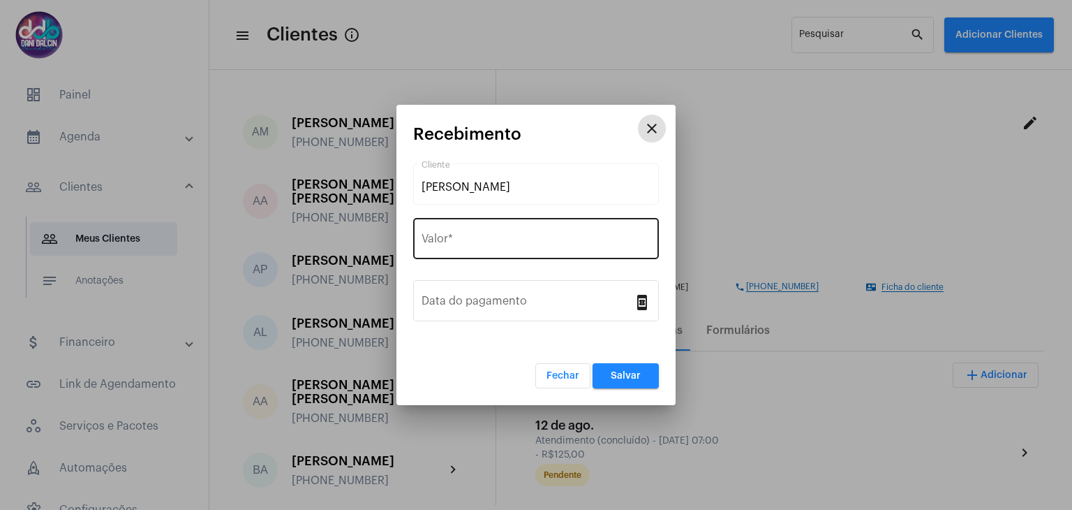
click at [468, 239] on input "Valor *" at bounding box center [536, 241] width 229 height 13
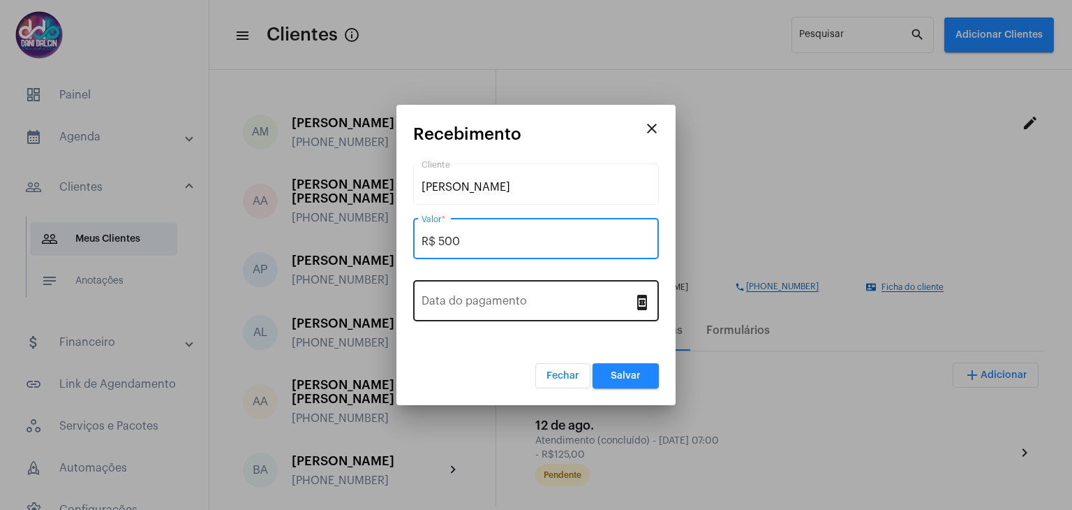
type input "R$ 500"
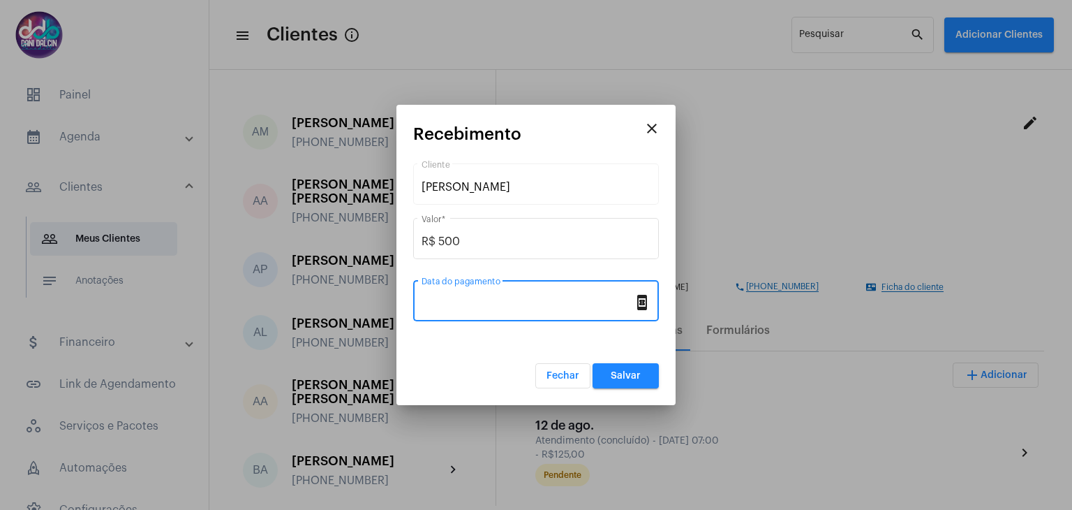
click at [477, 304] on input "Data do pagamento" at bounding box center [528, 303] width 212 height 13
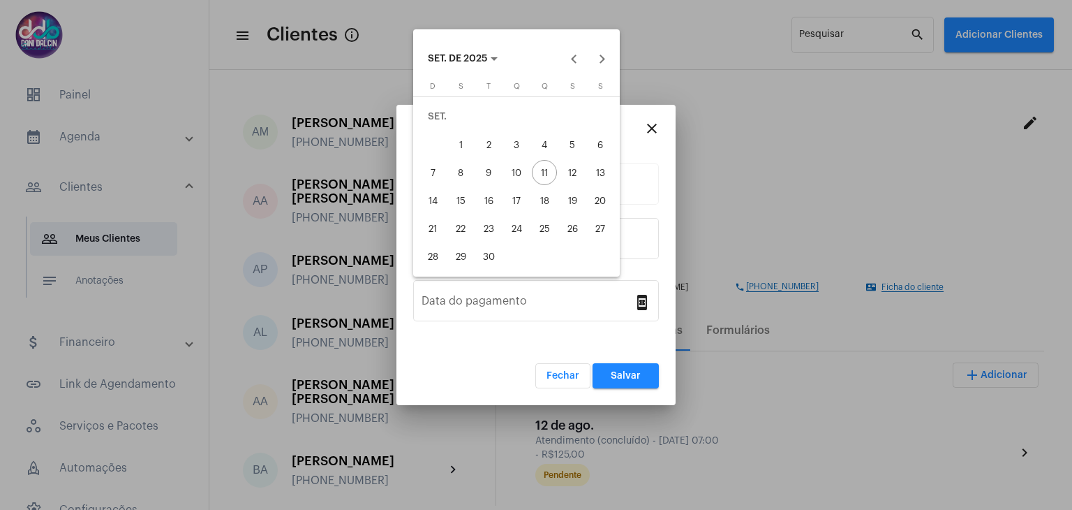
click at [466, 168] on div "8" at bounding box center [460, 172] width 25 height 25
type input "[DATE]"
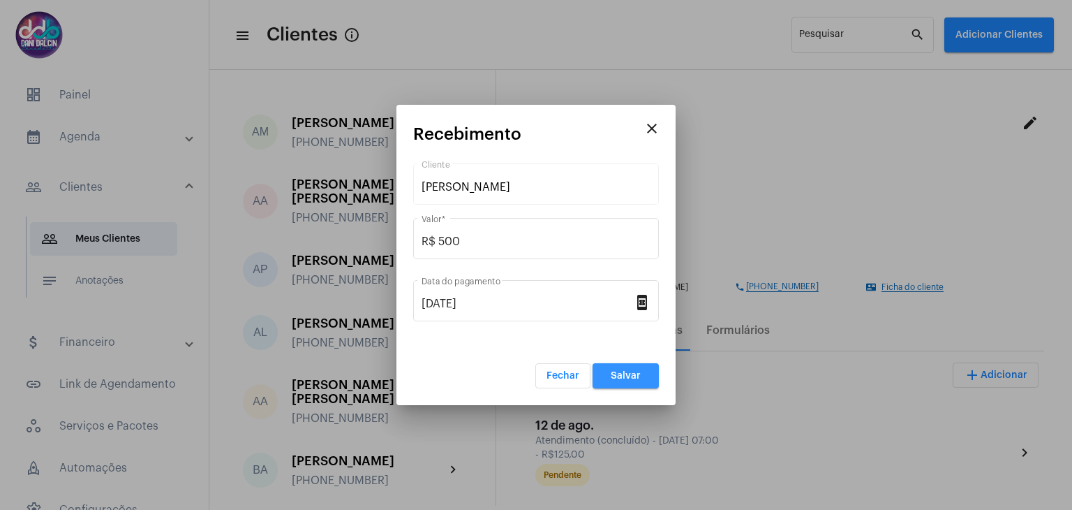
click at [617, 378] on span "Salvar" at bounding box center [626, 376] width 30 height 10
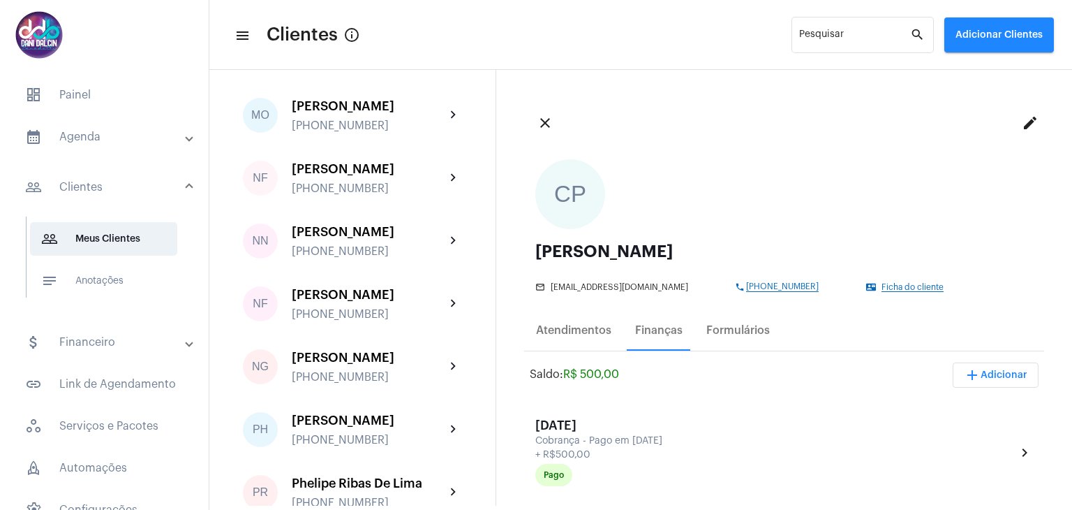
scroll to position [3001, 0]
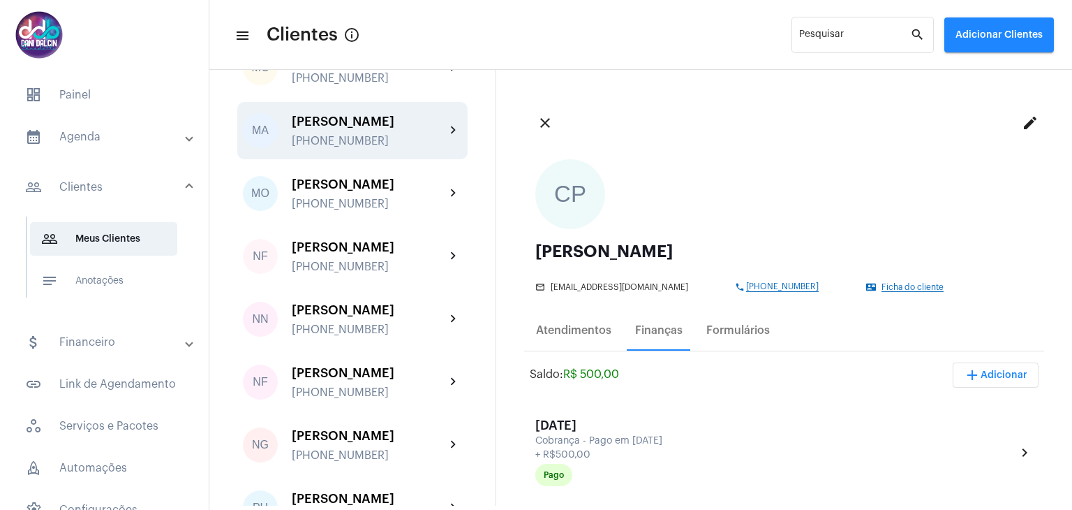
click at [357, 128] on div "[PERSON_NAME]" at bounding box center [369, 121] width 154 height 14
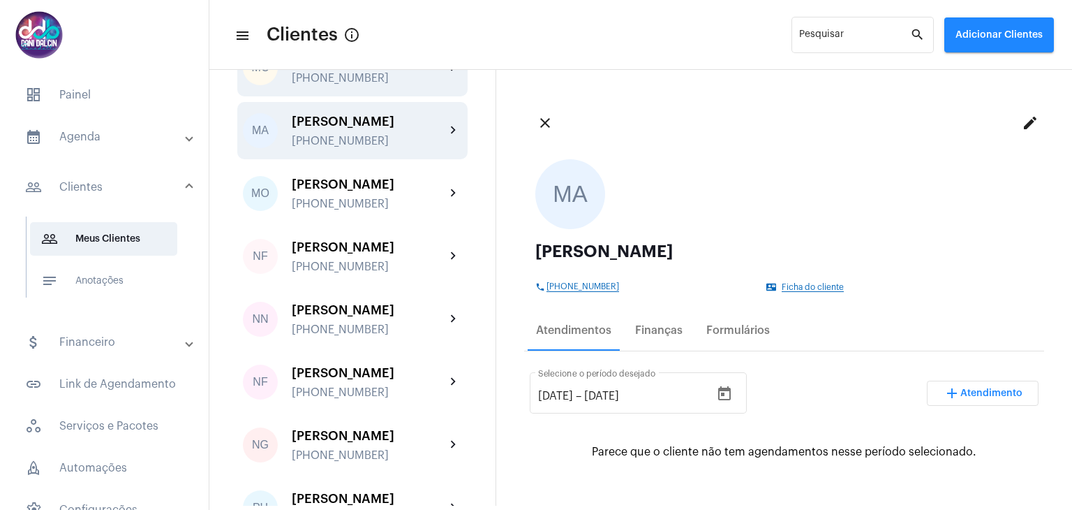
click at [355, 66] on div "[PERSON_NAME]" at bounding box center [369, 59] width 154 height 14
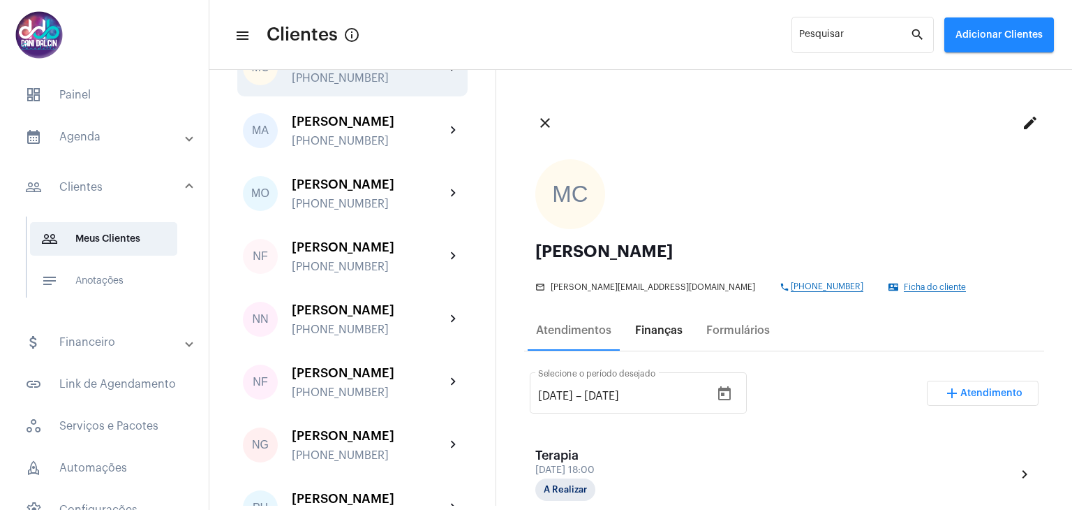
click at [643, 332] on div "Finanças" at bounding box center [658, 330] width 47 height 13
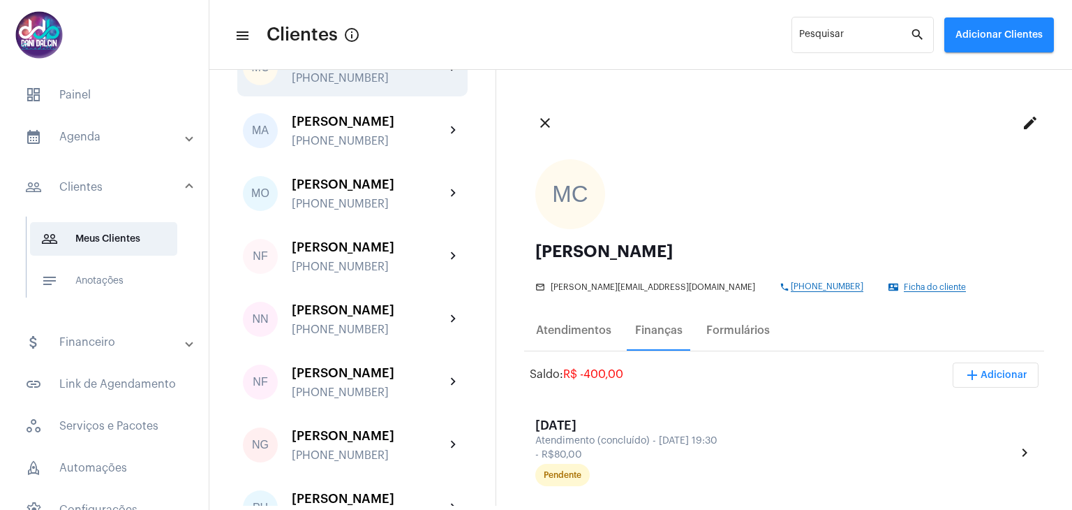
click at [977, 373] on span "add Adicionar" at bounding box center [996, 375] width 64 height 10
click at [966, 408] on span "attach_money Recebimento Avulso" at bounding box center [958, 410] width 117 height 25
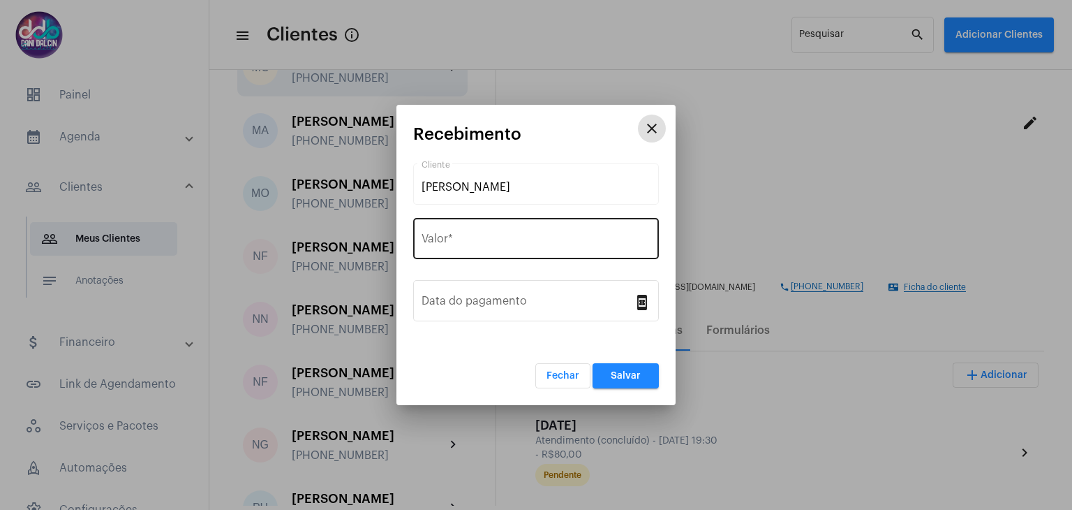
click at [495, 227] on div "Valor *" at bounding box center [536, 237] width 229 height 44
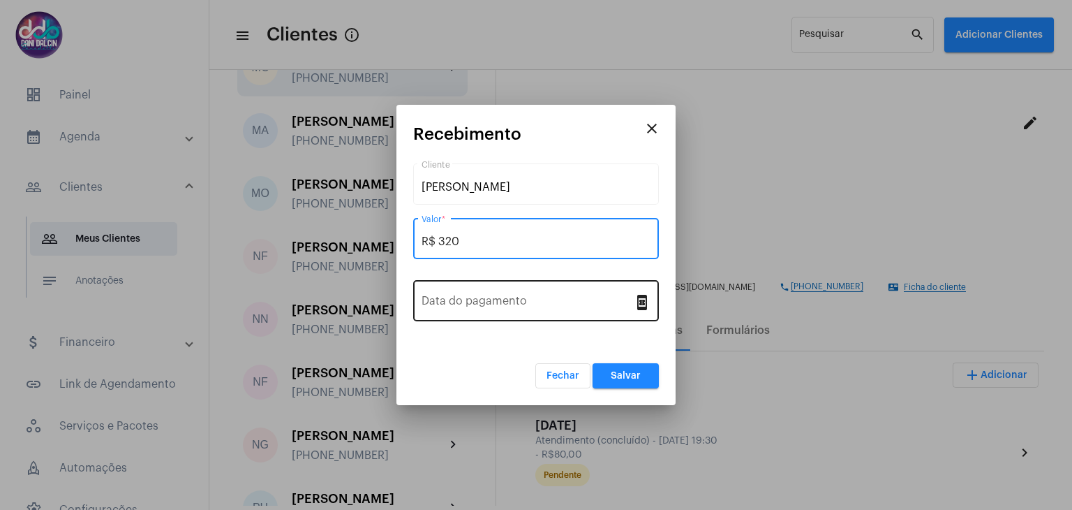
type input "R$ 320"
click at [559, 299] on input "Data do pagamento" at bounding box center [528, 303] width 212 height 13
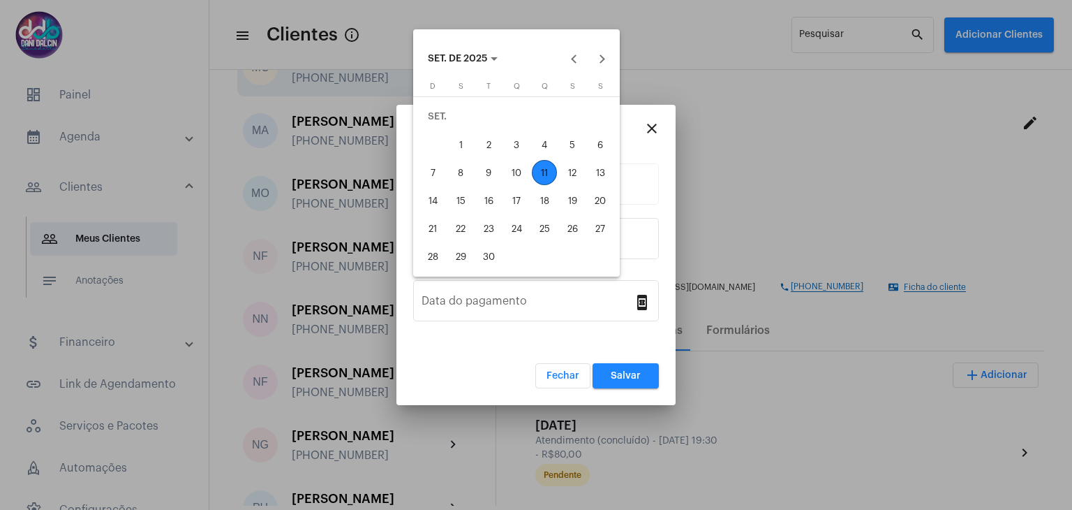
click at [509, 172] on div "10" at bounding box center [516, 172] width 25 height 25
type input "[DATE]"
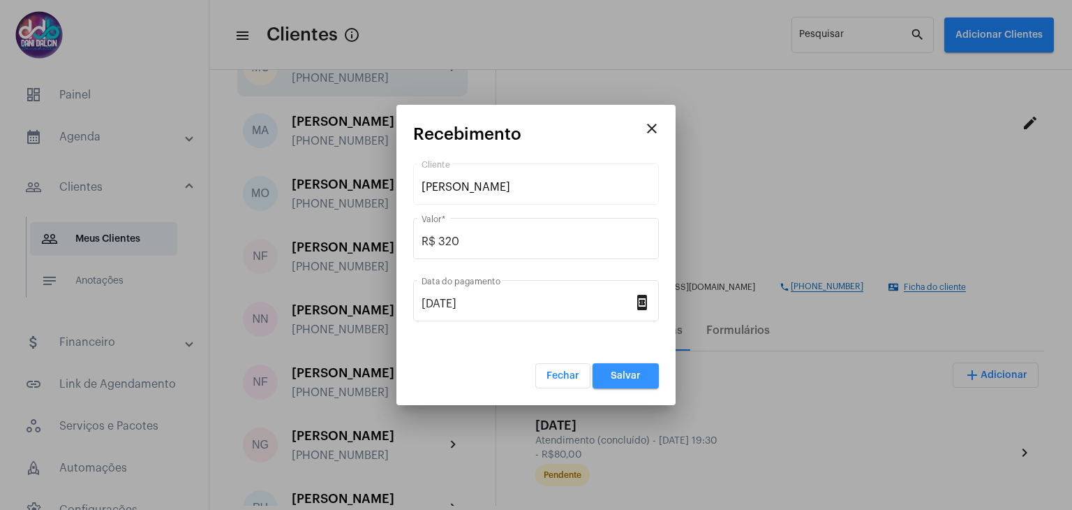
click at [606, 371] on button "Salvar" at bounding box center [626, 375] width 66 height 25
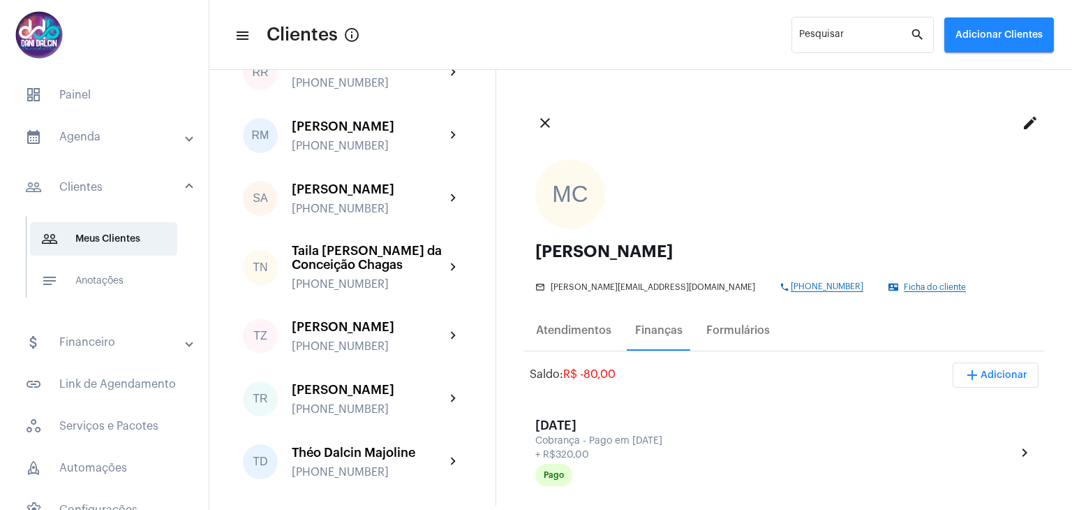
scroll to position [3769, 0]
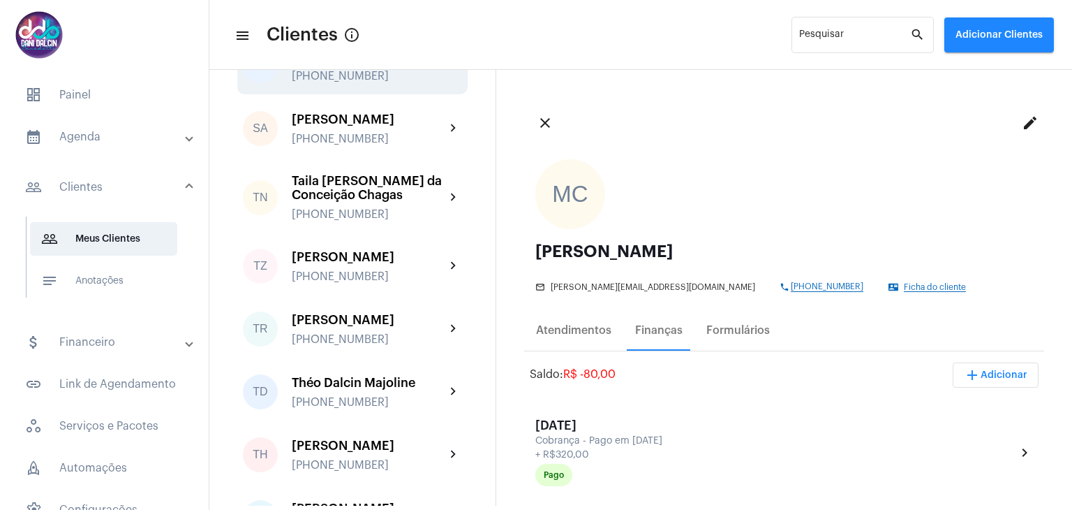
click at [361, 64] on div "[PERSON_NAME]" at bounding box center [369, 57] width 154 height 14
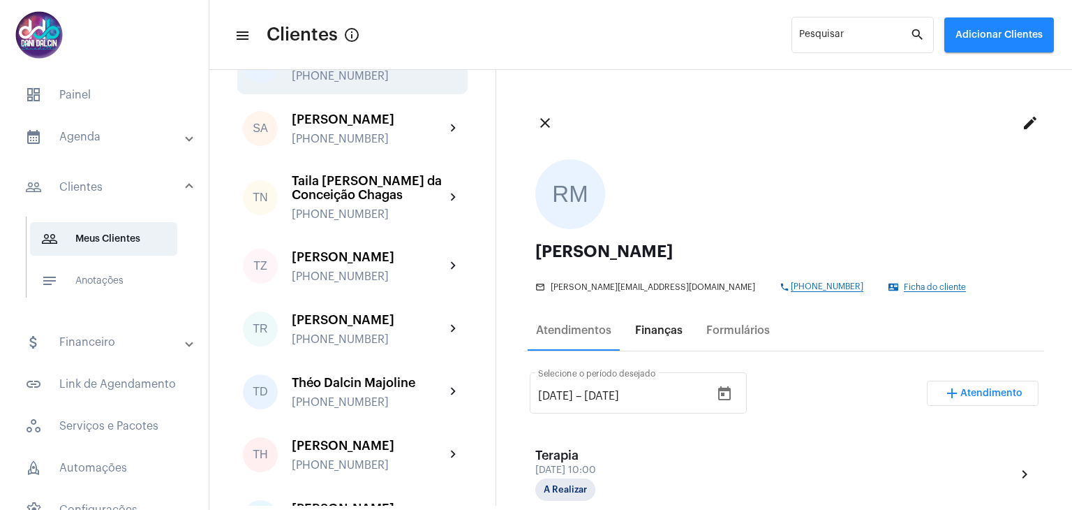
click at [645, 336] on div "Finanças" at bounding box center [658, 330] width 47 height 13
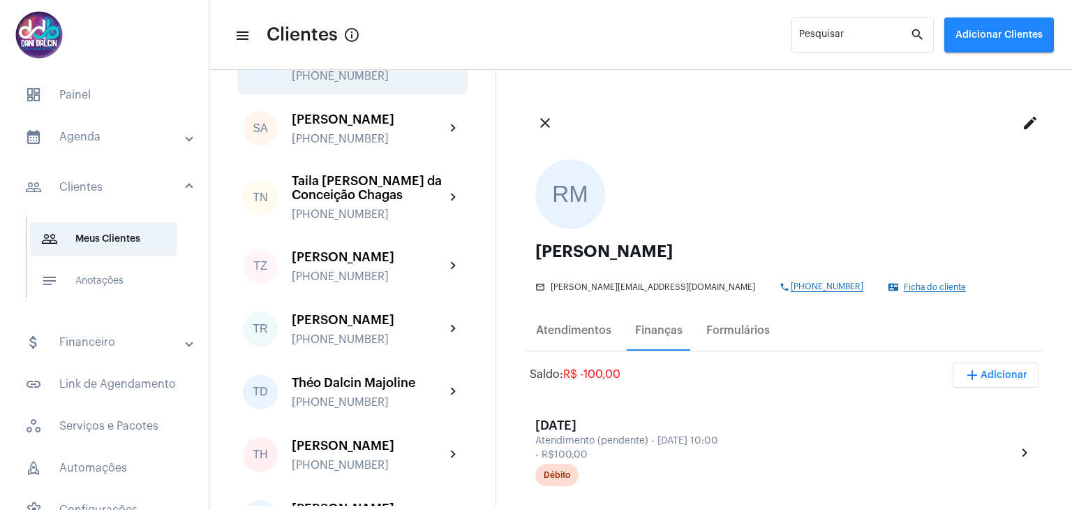
click at [980, 377] on span "add Adicionar" at bounding box center [996, 375] width 64 height 10
click at [960, 404] on span "attach_money Recebimento Avulso" at bounding box center [958, 410] width 117 height 25
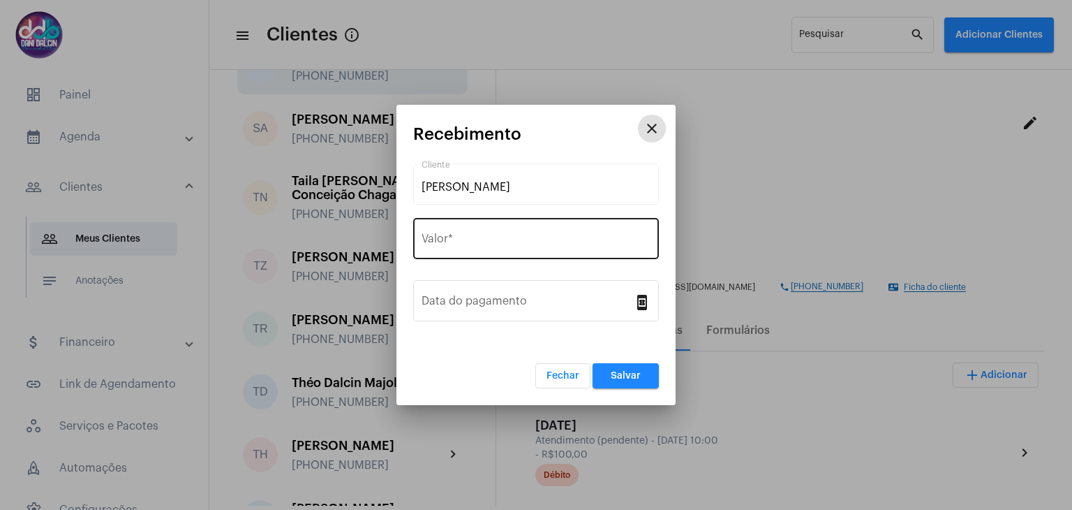
click at [462, 237] on input "Valor *" at bounding box center [536, 241] width 229 height 13
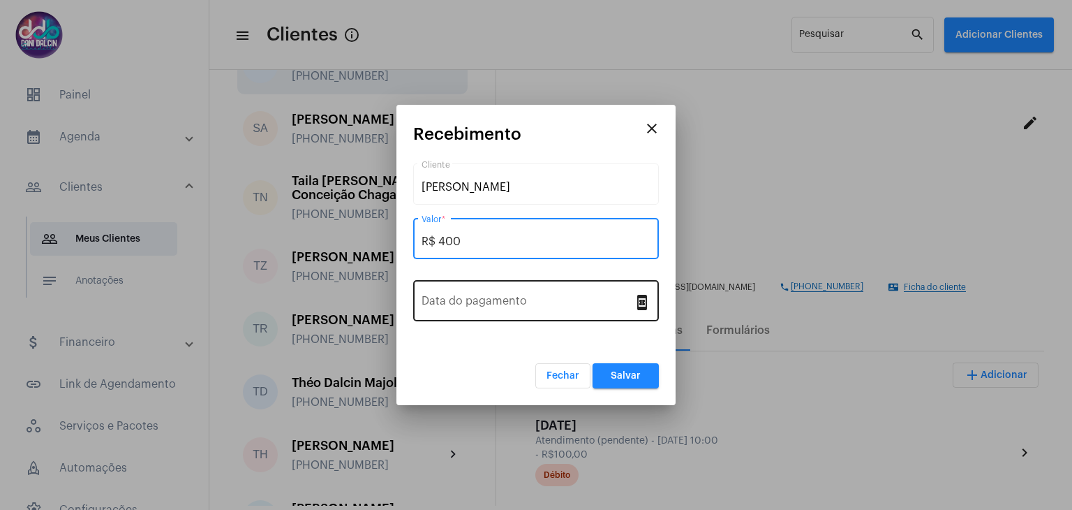
type input "R$ 400"
click at [513, 307] on input "Data do pagamento" at bounding box center [528, 303] width 212 height 13
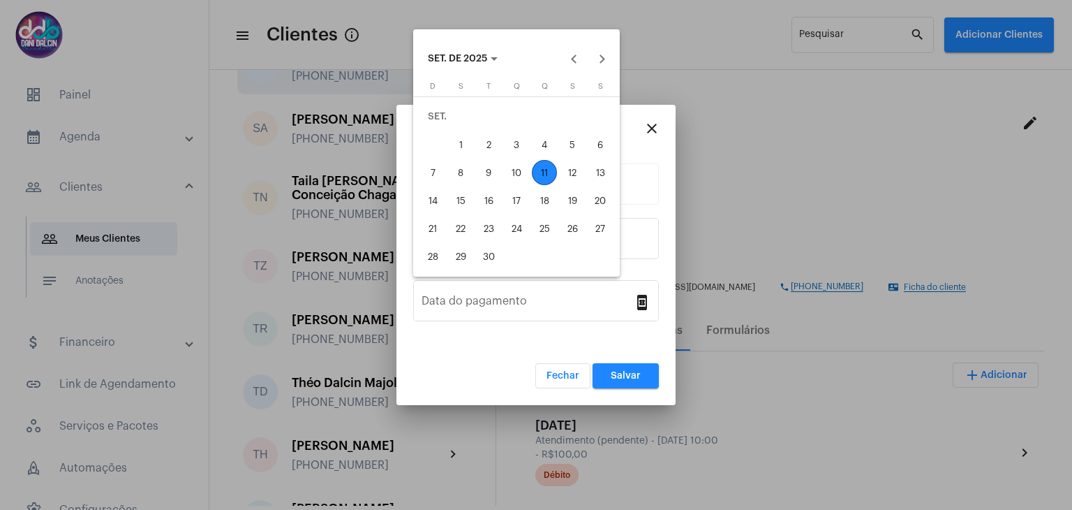
click at [519, 174] on div "10" at bounding box center [516, 172] width 25 height 25
type input "[DATE]"
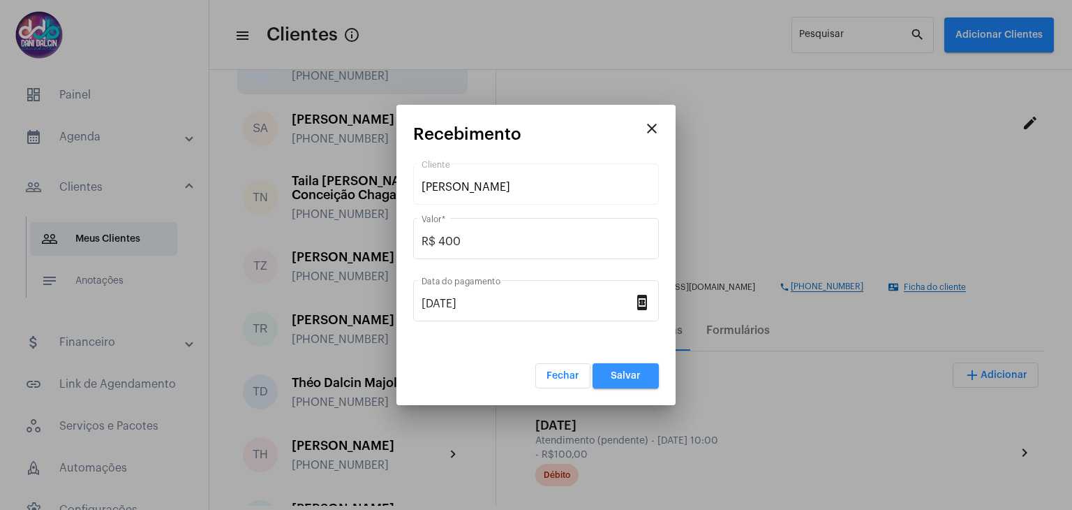
click at [633, 371] on span "Salvar" at bounding box center [626, 376] width 30 height 10
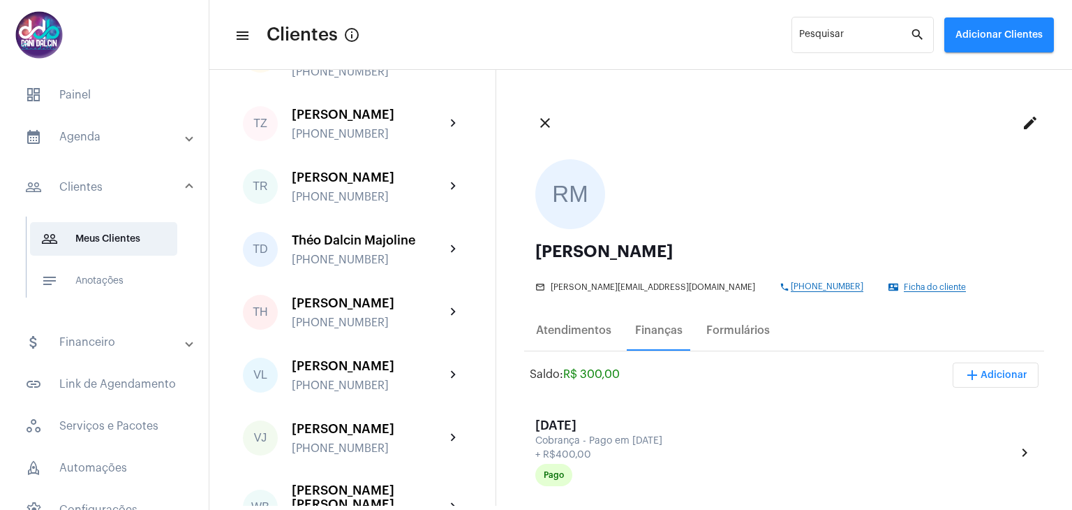
scroll to position [3925, 0]
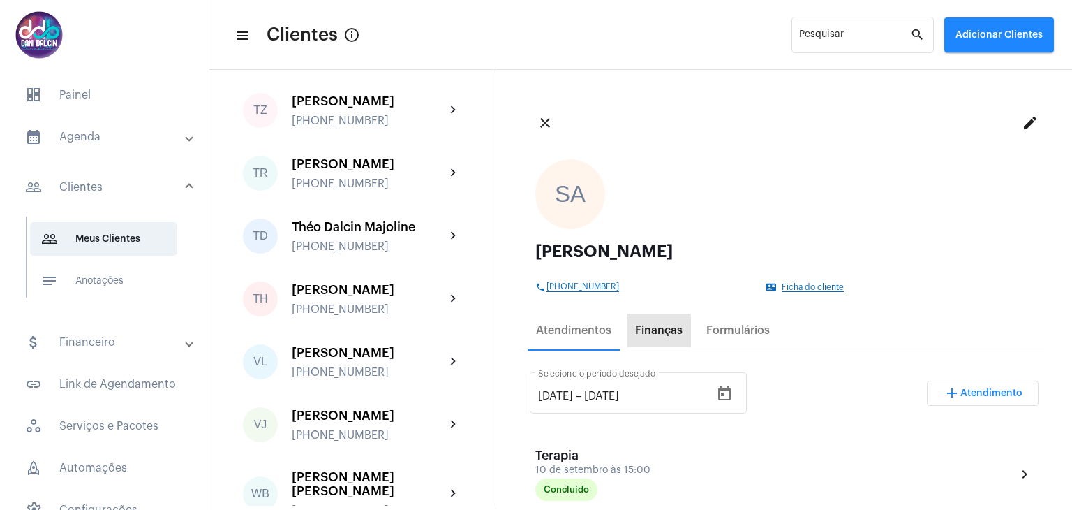
click at [676, 332] on div "Finanças" at bounding box center [658, 330] width 47 height 13
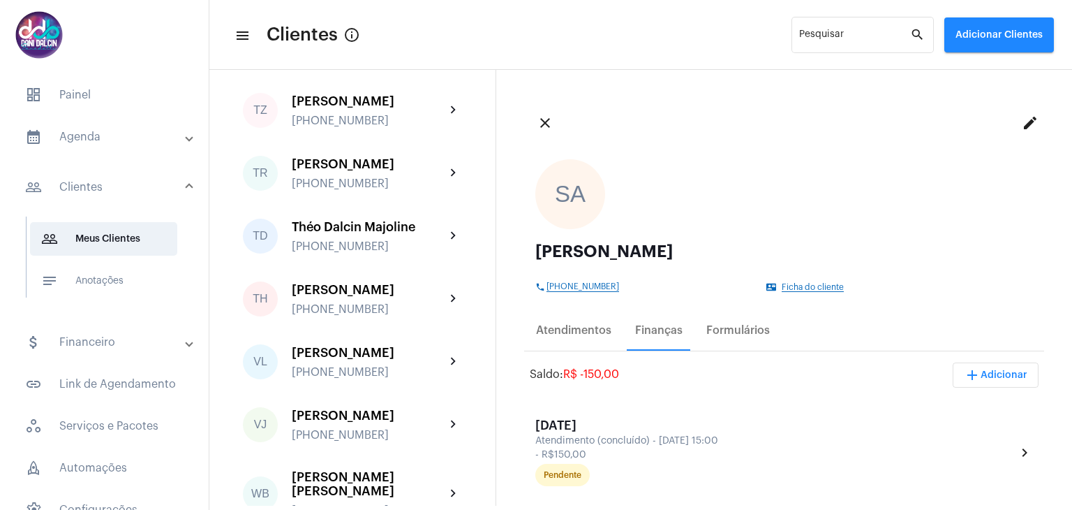
click at [983, 378] on span "add Adicionar" at bounding box center [996, 375] width 64 height 10
click at [951, 409] on span "attach_money Recebimento Avulso" at bounding box center [958, 410] width 117 height 25
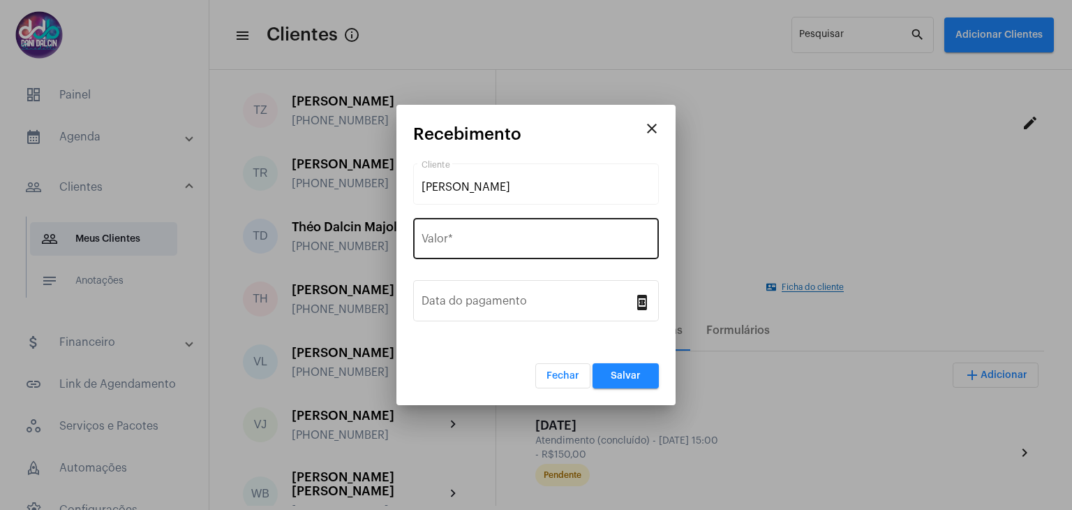
click at [484, 227] on div "Valor *" at bounding box center [536, 237] width 229 height 44
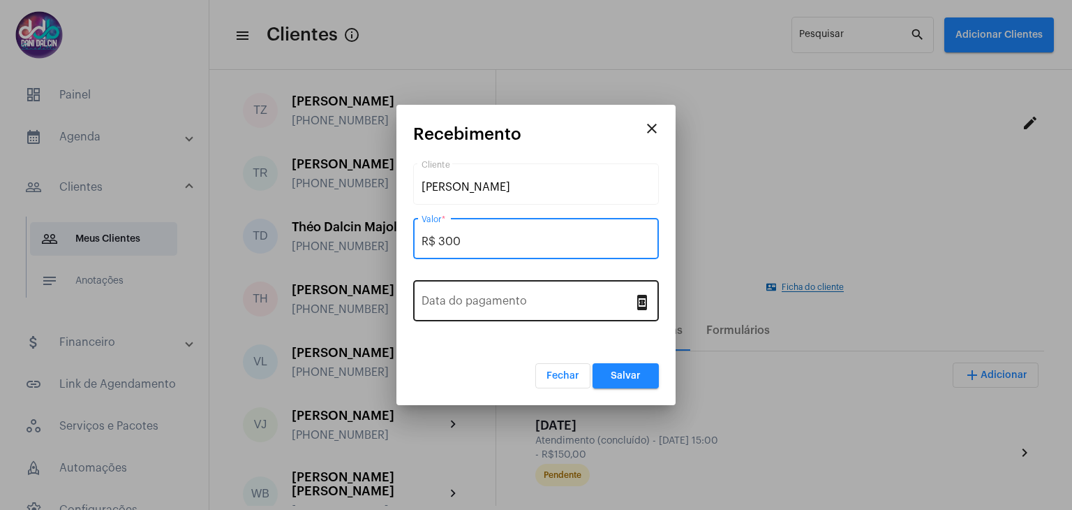
type input "R$ 300"
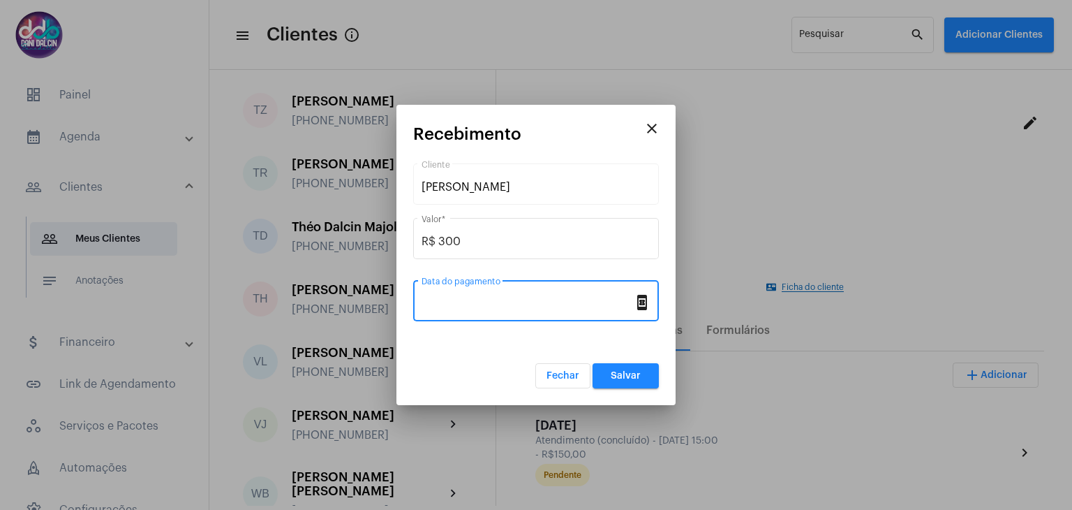
click at [503, 309] on input "Data do pagamento" at bounding box center [528, 303] width 212 height 13
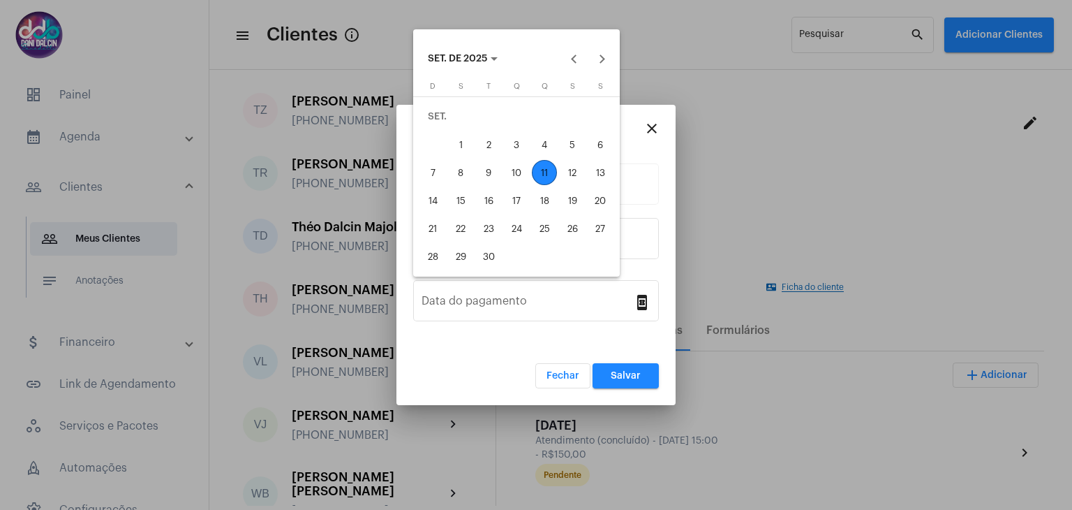
click at [520, 165] on div "10" at bounding box center [516, 172] width 25 height 25
type input "[DATE]"
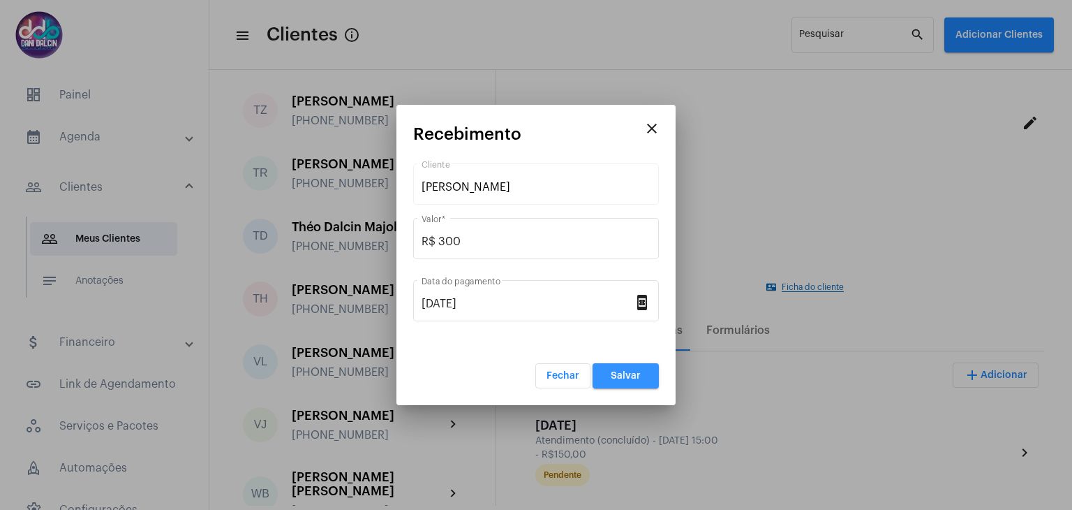
click at [608, 375] on button "Salvar" at bounding box center [626, 375] width 66 height 25
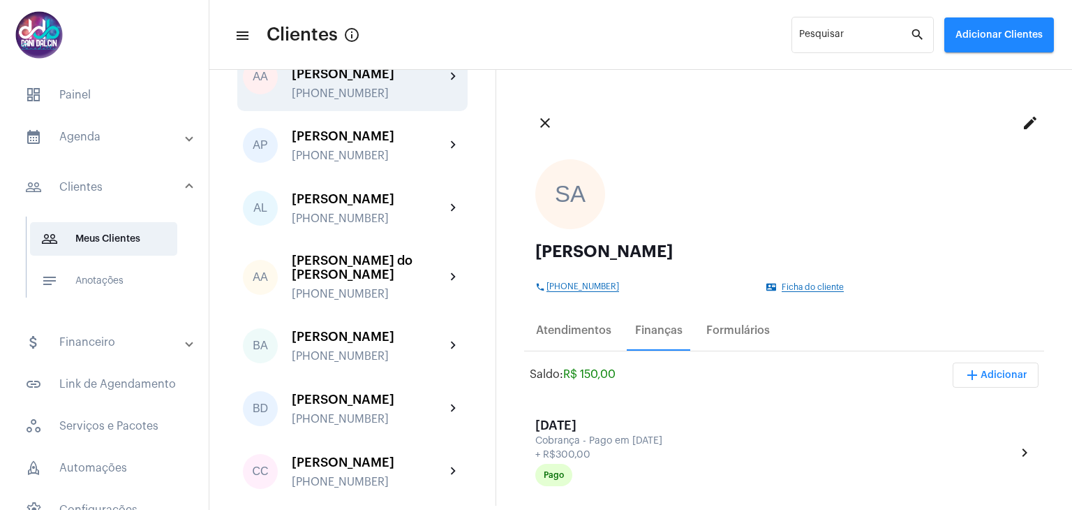
scroll to position [209, 0]
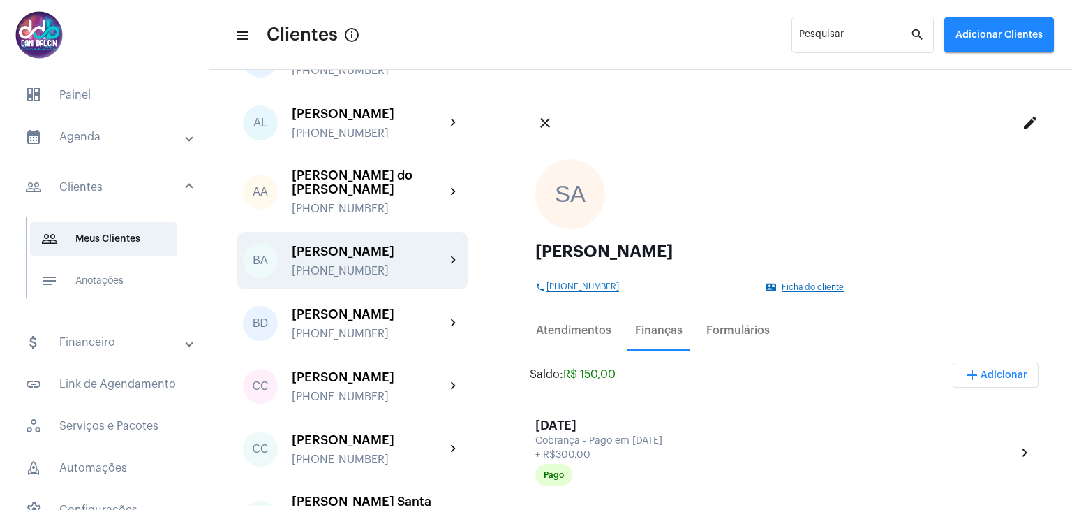
click at [388, 258] on div "[PERSON_NAME]" at bounding box center [369, 251] width 154 height 14
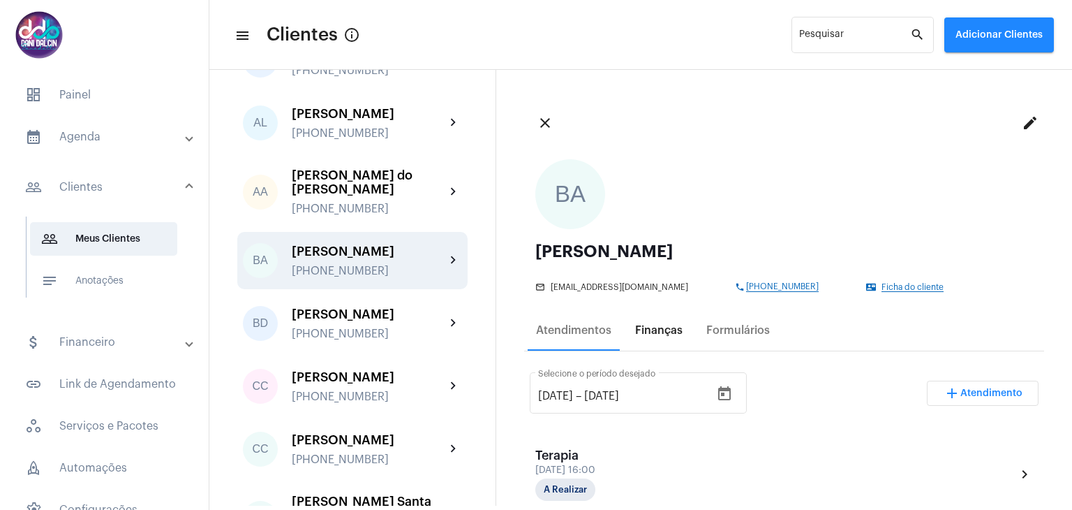
click at [660, 336] on div "Finanças" at bounding box center [658, 330] width 47 height 13
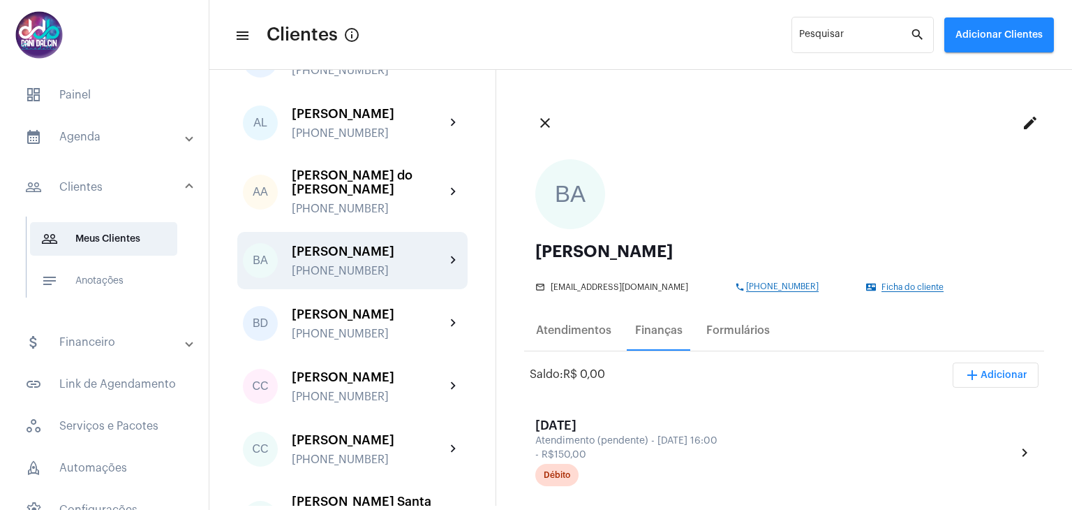
click at [994, 375] on span "add Adicionar" at bounding box center [996, 375] width 64 height 10
click at [963, 404] on span "attach_money Recebimento Avulso" at bounding box center [958, 410] width 117 height 25
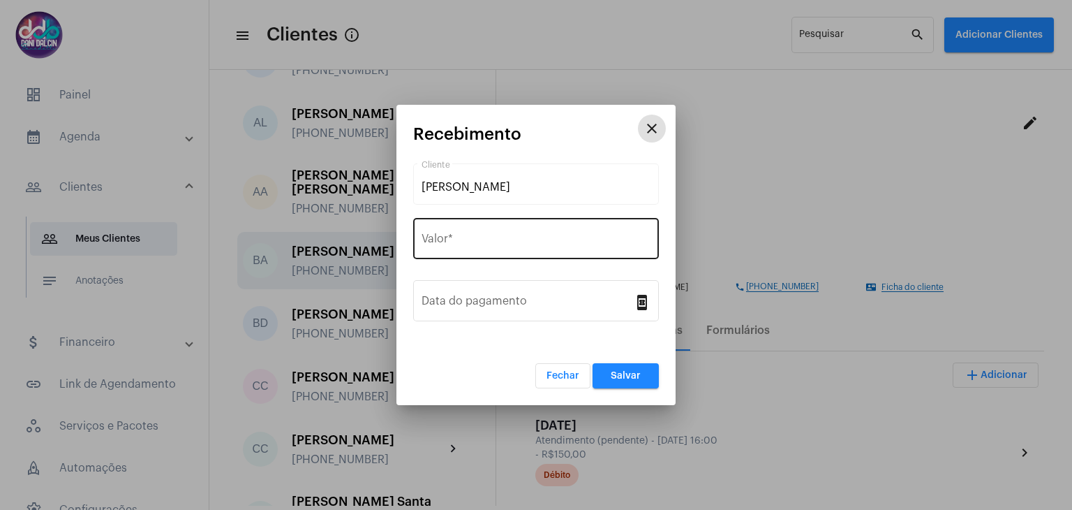
click at [511, 225] on div "Valor *" at bounding box center [536, 237] width 229 height 44
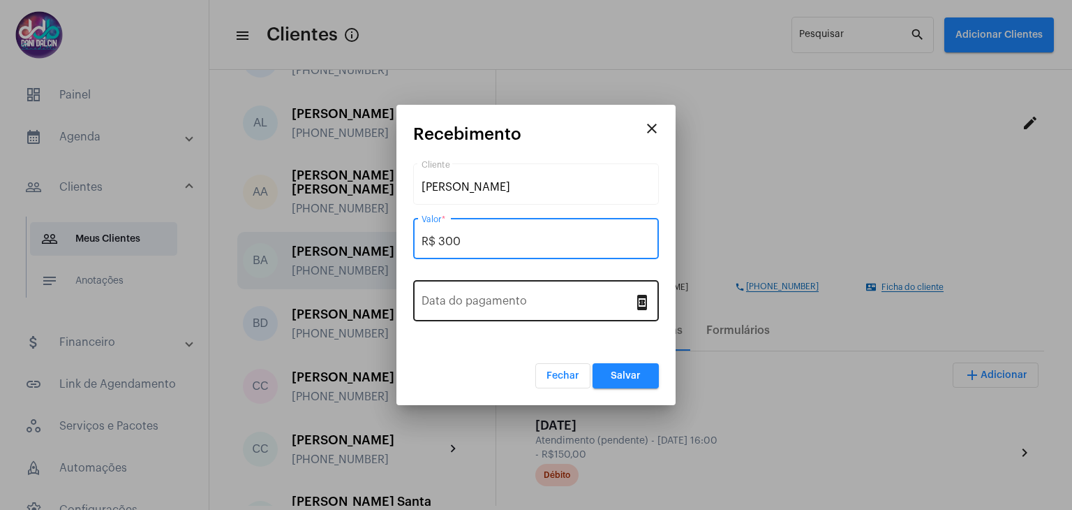
type input "R$ 300"
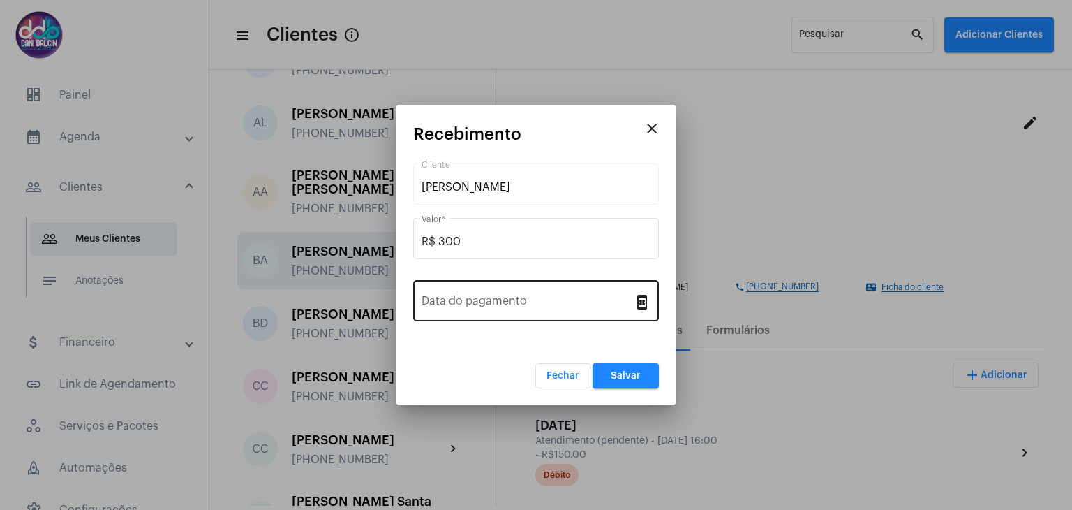
click at [513, 311] on div "Data do pagamento" at bounding box center [528, 299] width 212 height 44
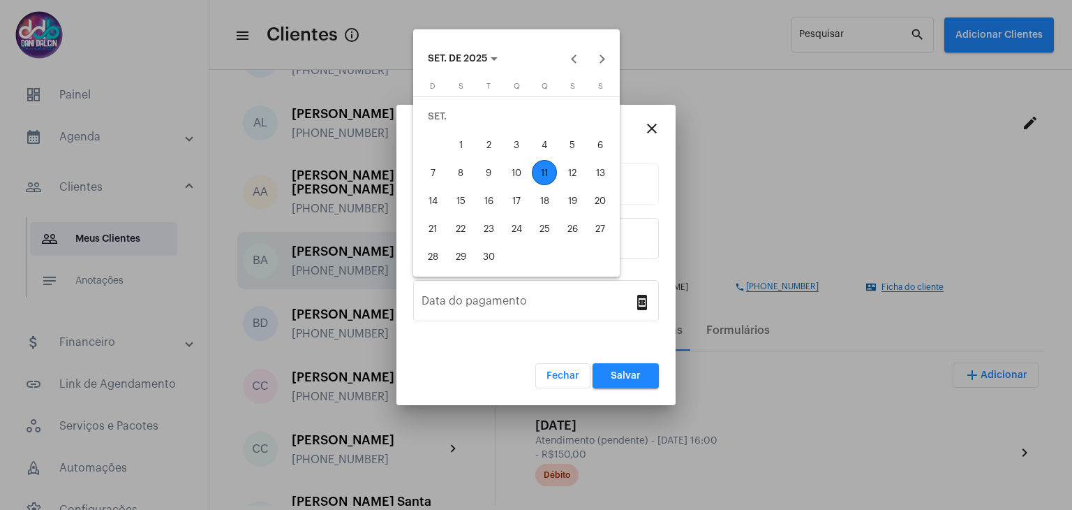
click at [524, 178] on div "10" at bounding box center [516, 172] width 25 height 25
type input "[DATE]"
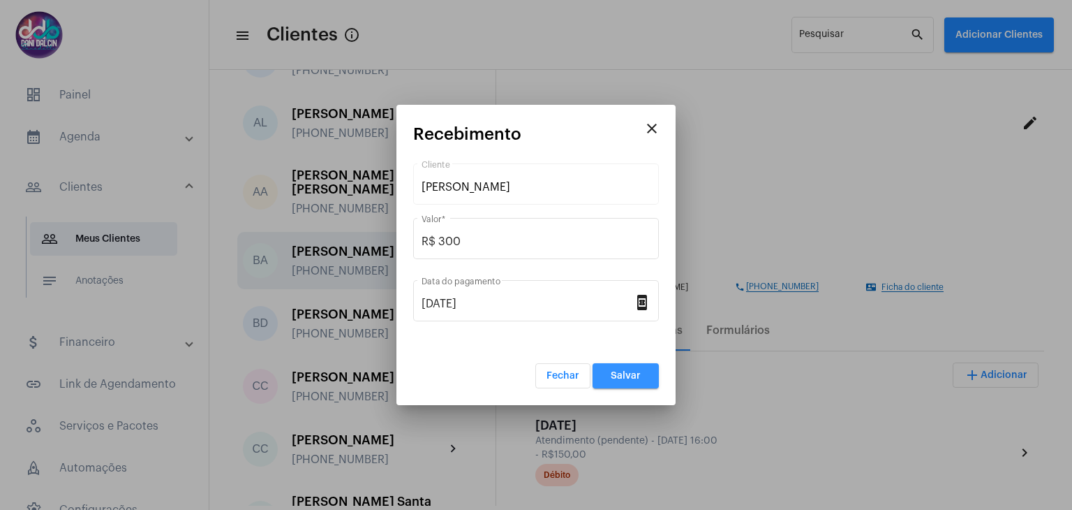
click at [609, 379] on button "Salvar" at bounding box center [626, 375] width 66 height 25
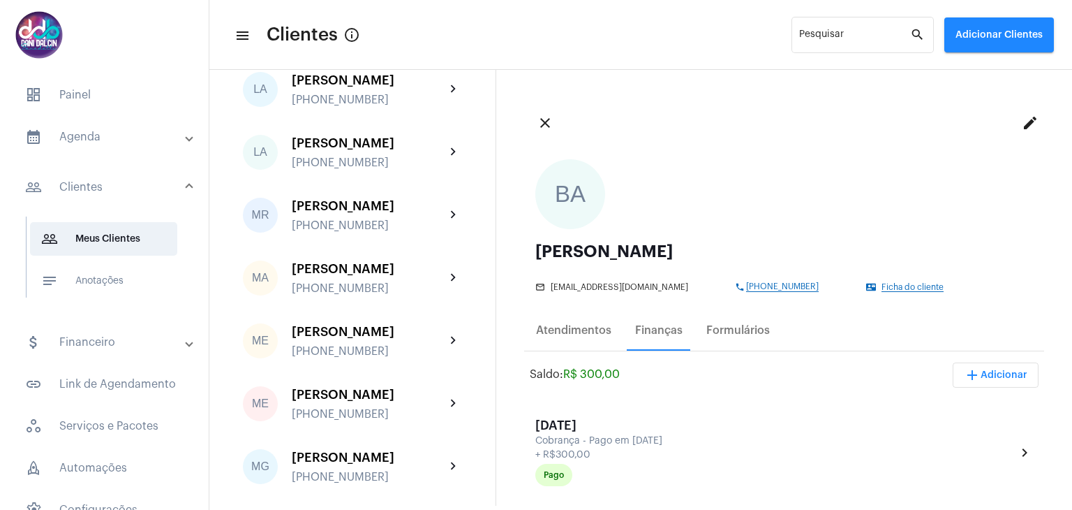
scroll to position [2373, 0]
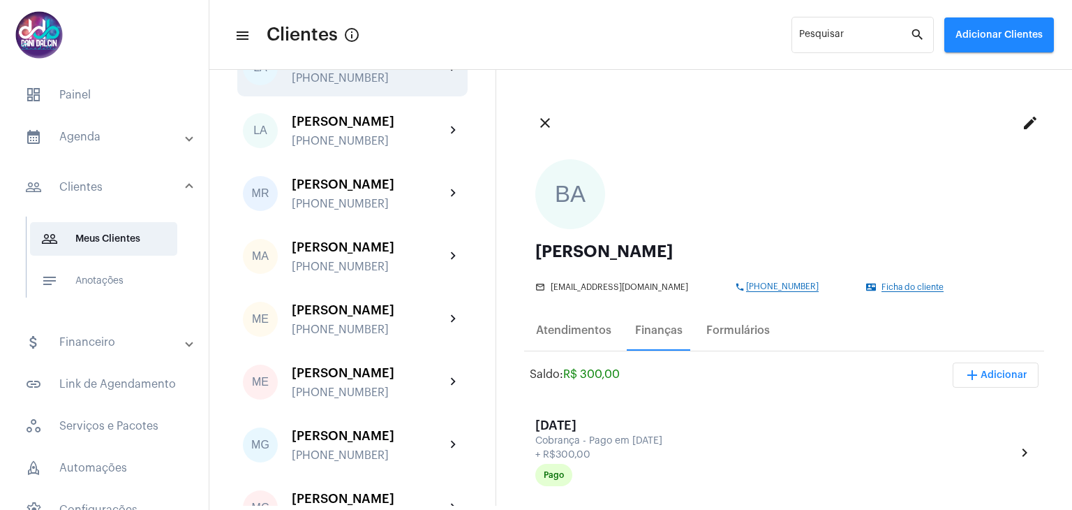
click at [373, 66] on div "[PERSON_NAME]" at bounding box center [369, 59] width 154 height 14
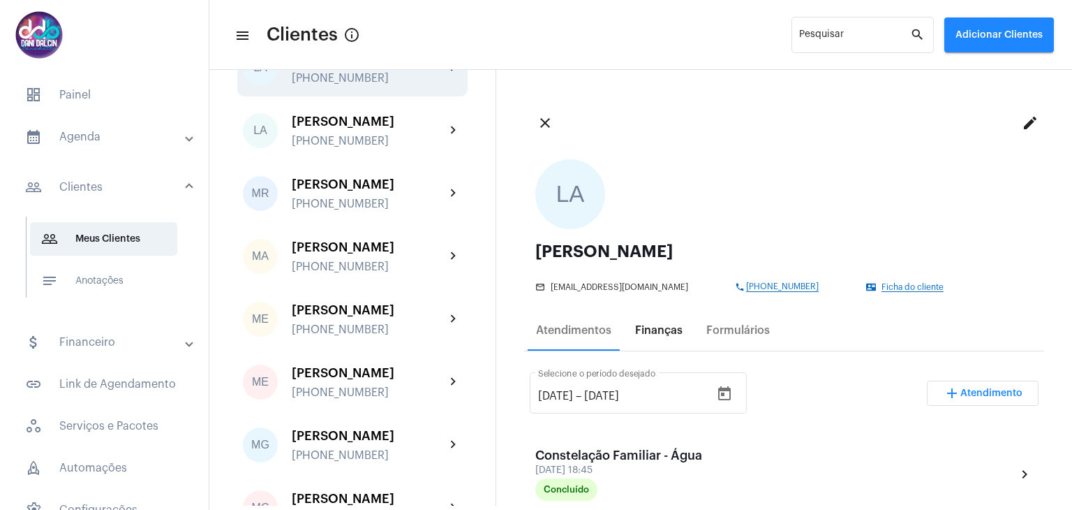
click at [662, 327] on div "Finanças" at bounding box center [658, 330] width 47 height 13
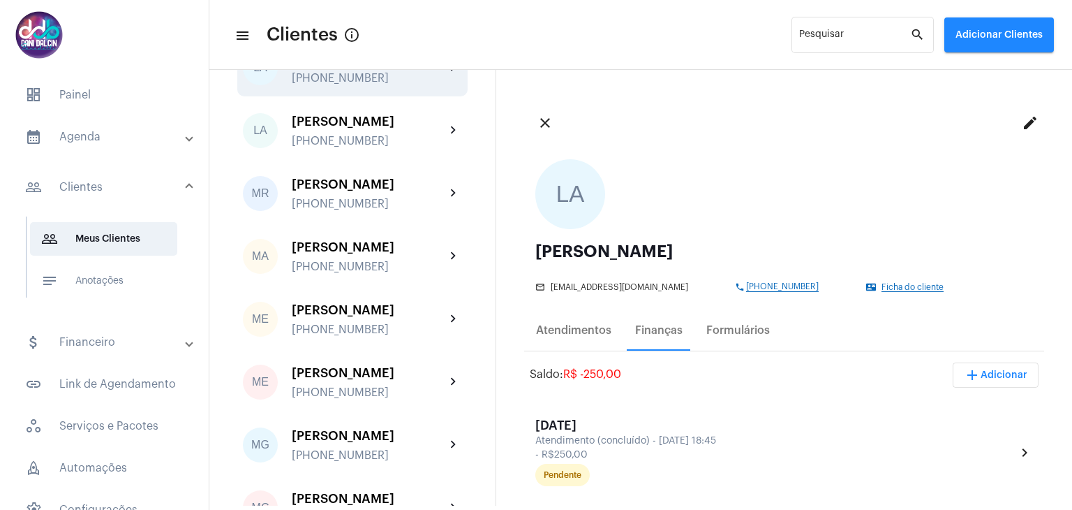
click at [982, 380] on button "add Adicionar" at bounding box center [996, 374] width 86 height 25
click at [972, 401] on span "attach_money Recebimento Avulso" at bounding box center [958, 410] width 117 height 25
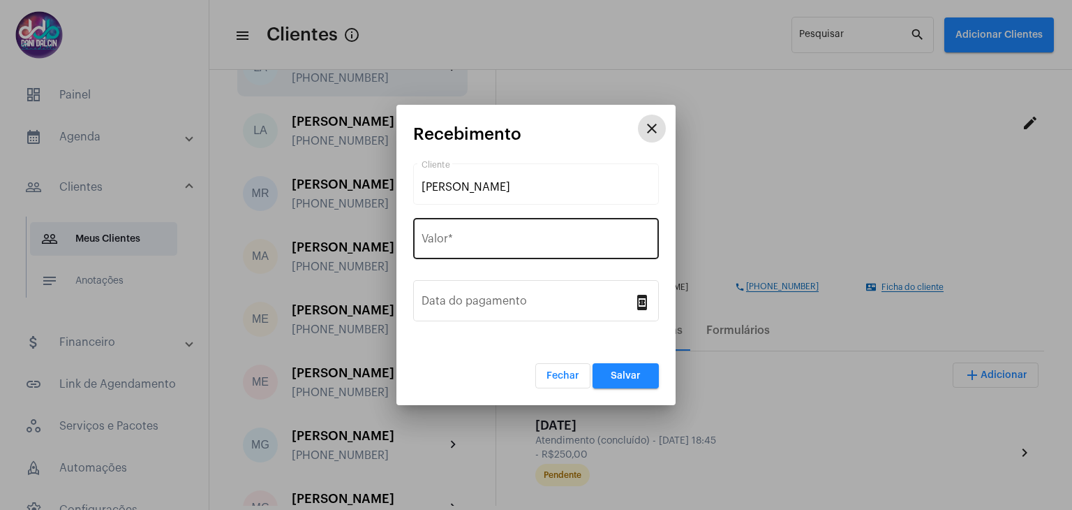
click at [483, 234] on div "Valor *" at bounding box center [536, 237] width 229 height 44
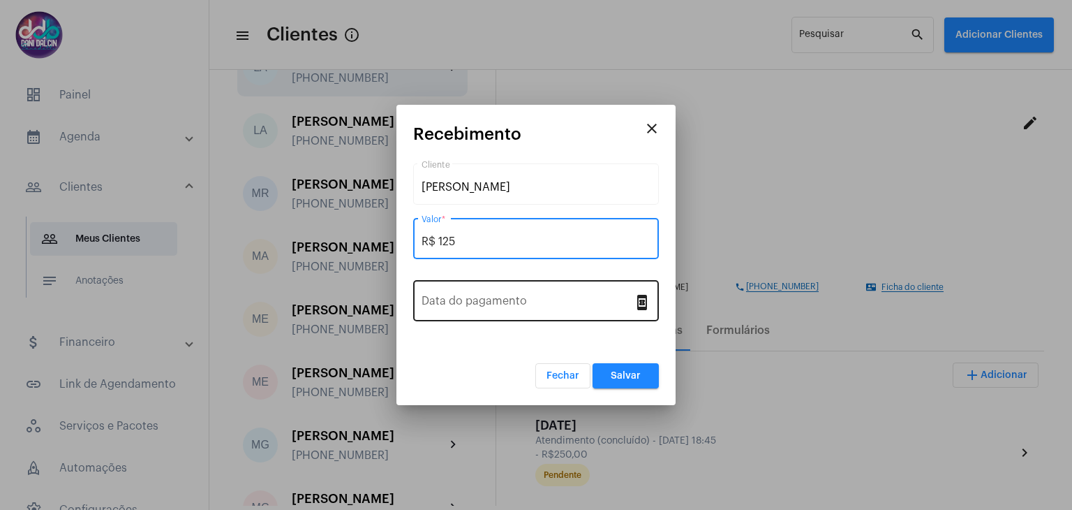
type input "R$ 125"
click at [474, 294] on div "Data do pagamento" at bounding box center [528, 299] width 212 height 44
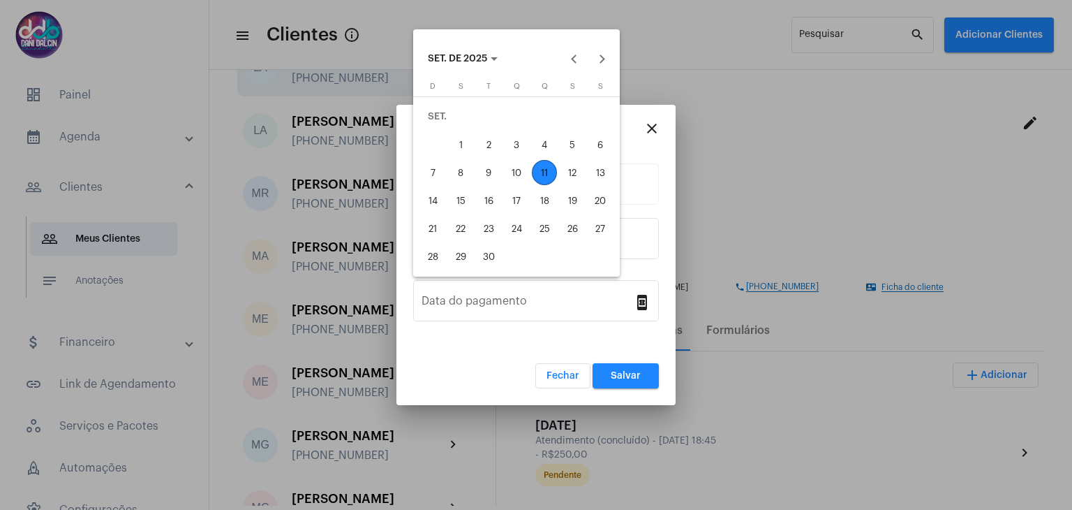
click at [512, 176] on div "10" at bounding box center [516, 172] width 25 height 25
type input "[DATE]"
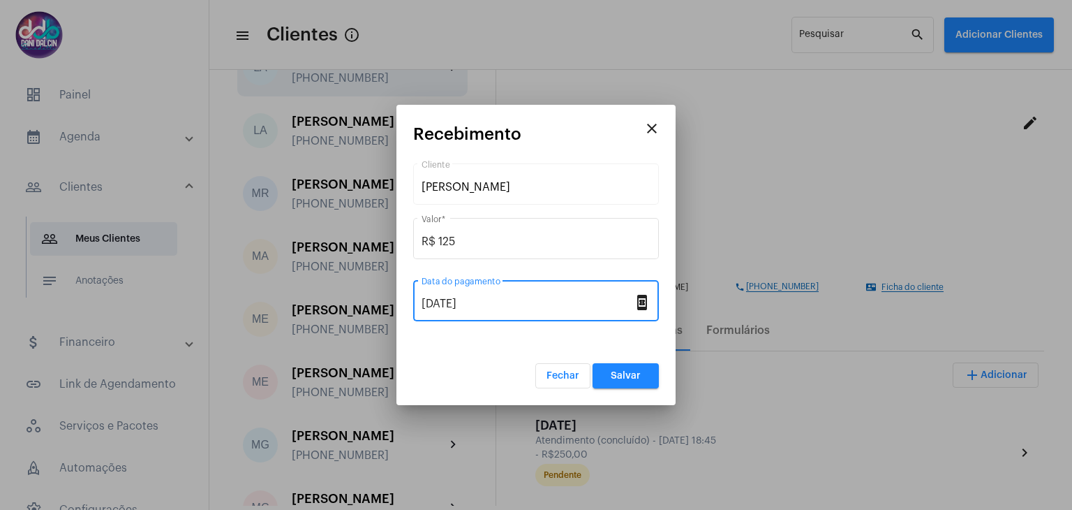
click at [623, 376] on span "Salvar" at bounding box center [626, 376] width 30 height 10
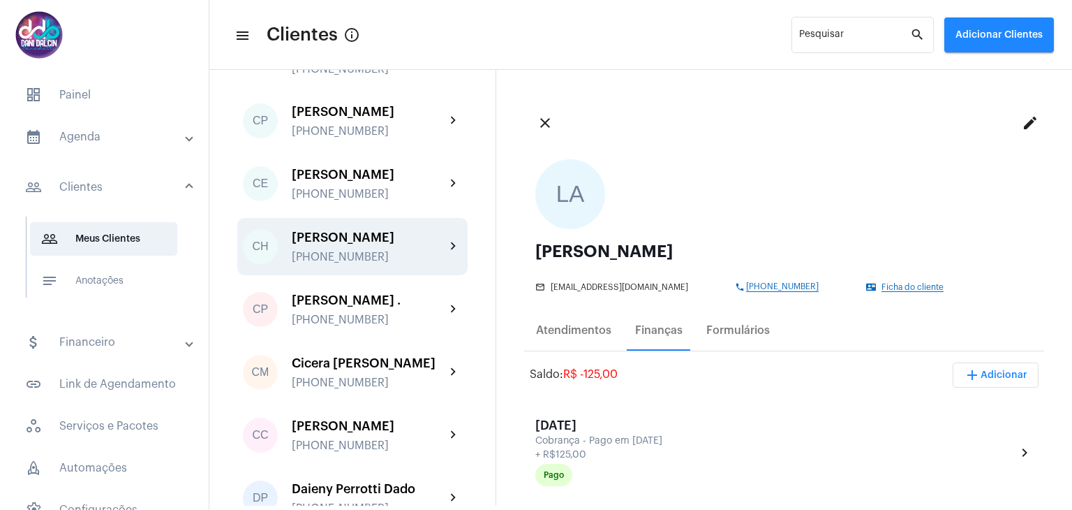
scroll to position [698, 0]
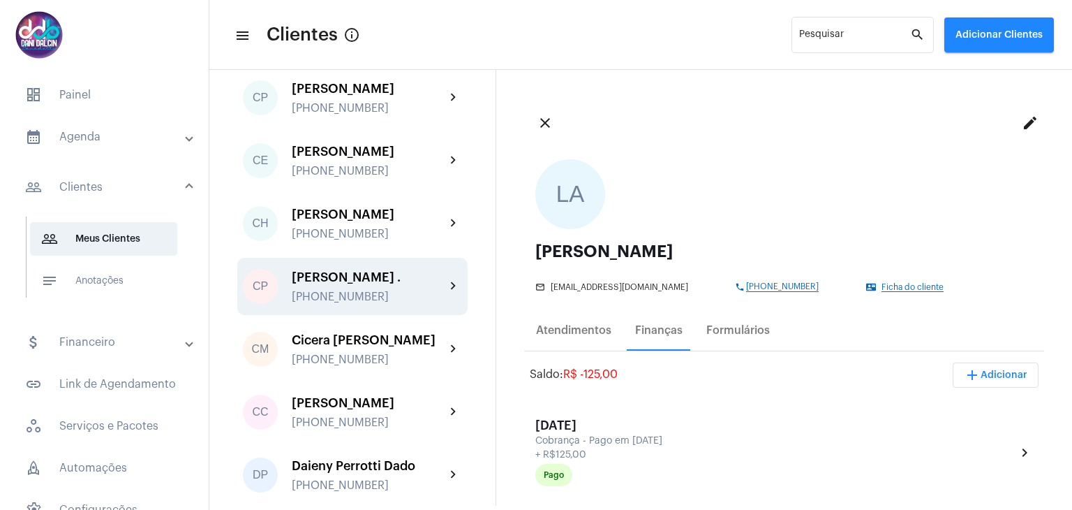
click at [355, 284] on div "[PERSON_NAME] ." at bounding box center [369, 277] width 154 height 14
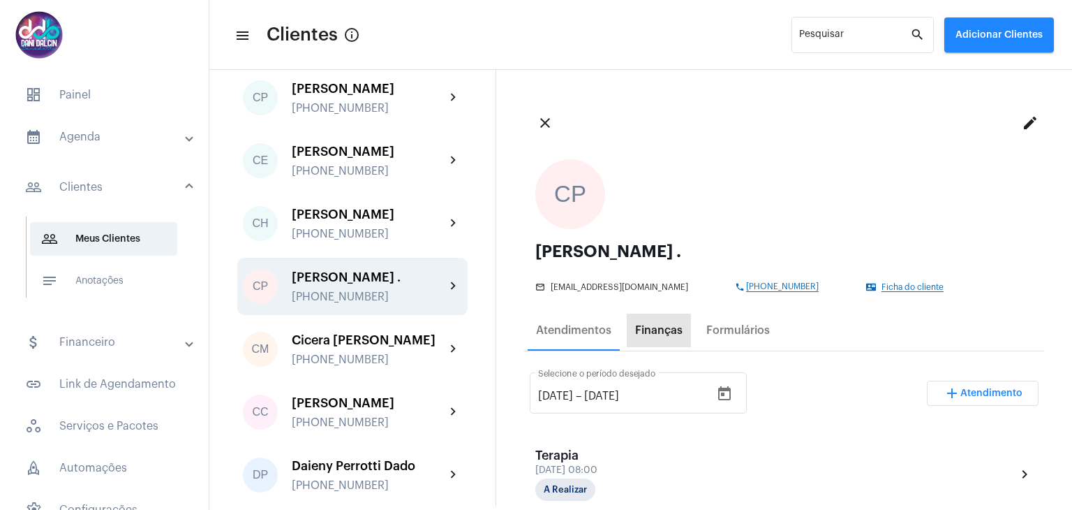
click at [651, 336] on div "Finanças" at bounding box center [658, 330] width 47 height 13
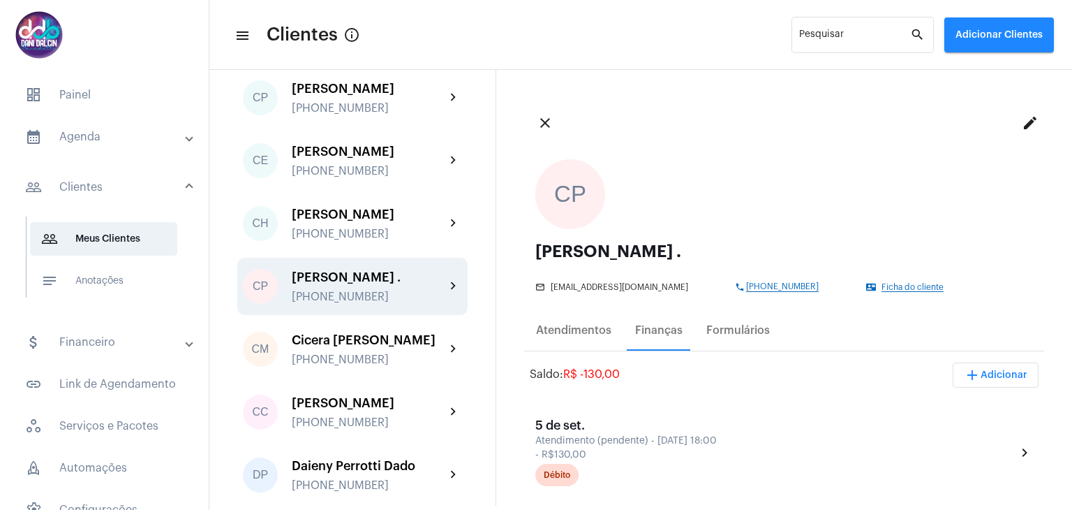
click at [977, 373] on span "add Adicionar" at bounding box center [996, 375] width 64 height 10
click at [933, 400] on span "attach_money Recebimento Avulso" at bounding box center [958, 410] width 117 height 25
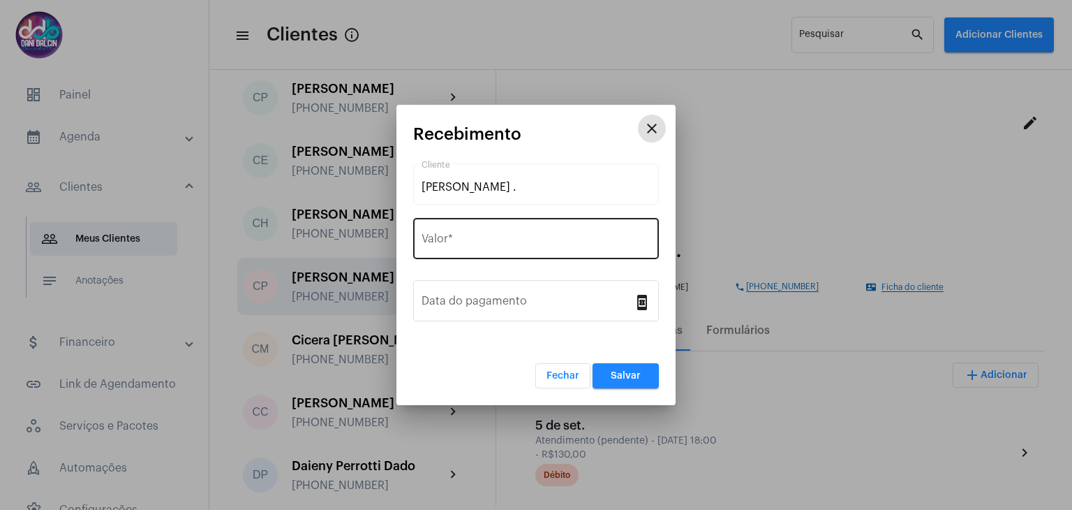
click at [543, 238] on input "Valor *" at bounding box center [536, 241] width 229 height 13
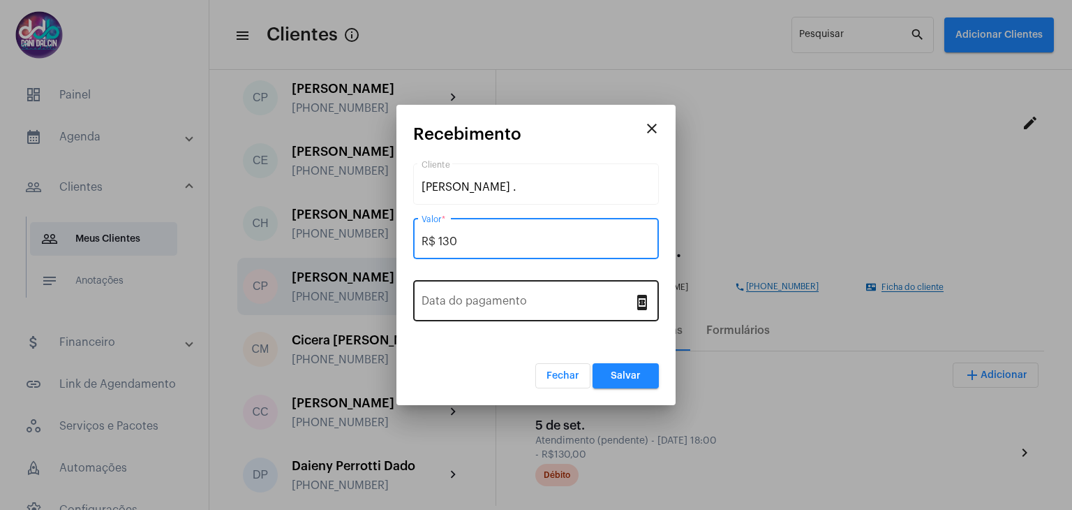
type input "R$ 130"
click at [529, 293] on div "Data do pagamento" at bounding box center [528, 299] width 212 height 44
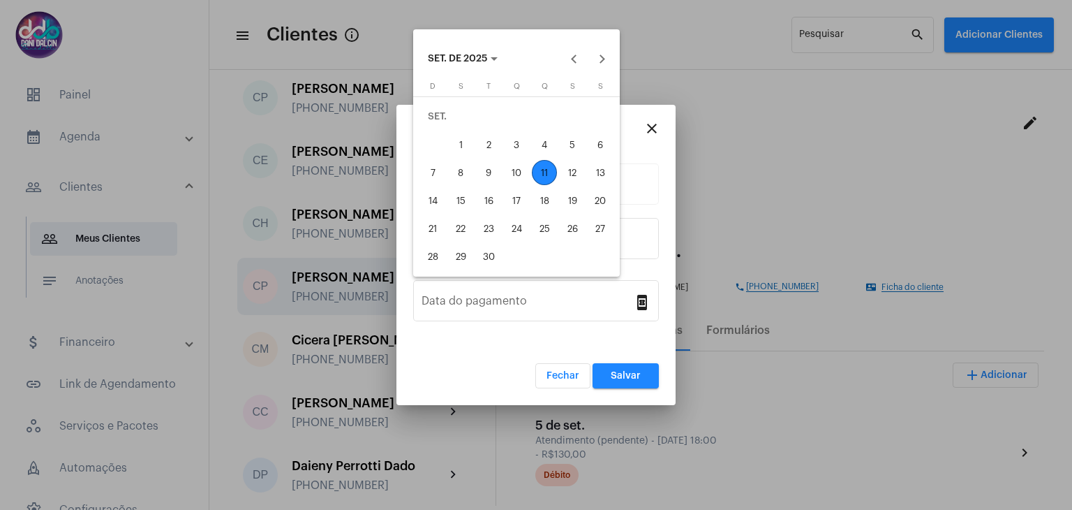
click at [517, 176] on div "10" at bounding box center [516, 172] width 25 height 25
type input "[DATE]"
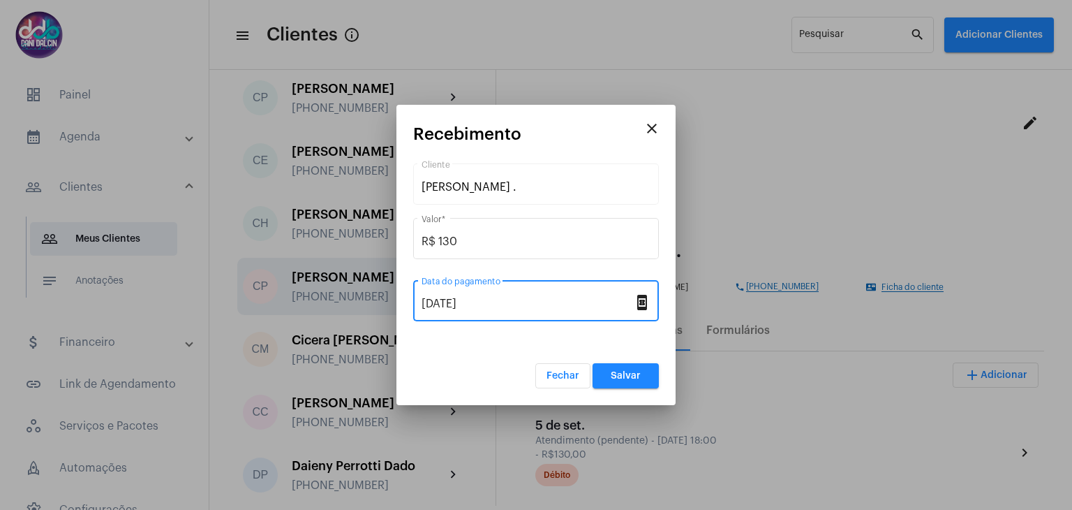
click at [633, 375] on span "Salvar" at bounding box center [626, 376] width 30 height 10
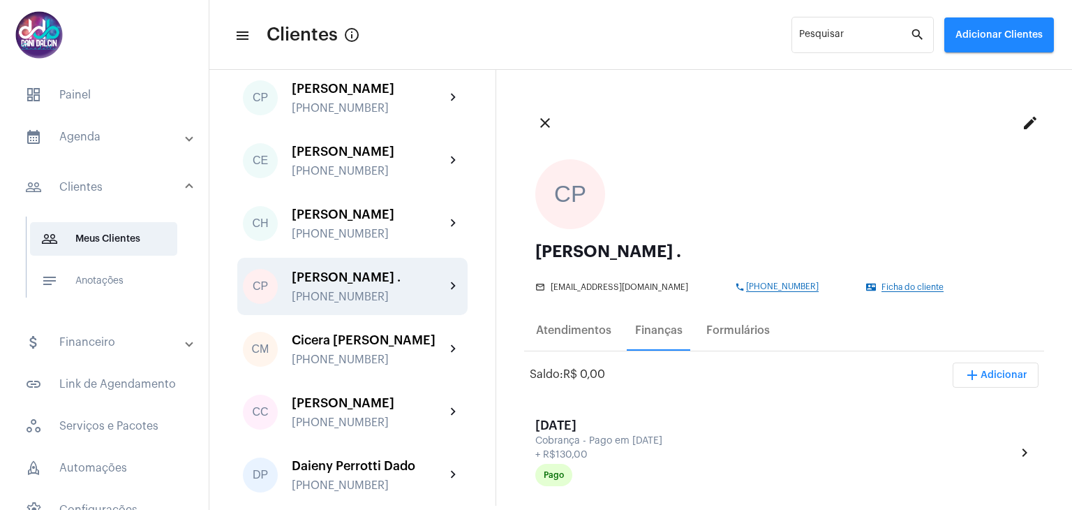
click at [97, 149] on mat-expansion-panel-header "calendar_month_outlined Agenda" at bounding box center [108, 137] width 200 height 34
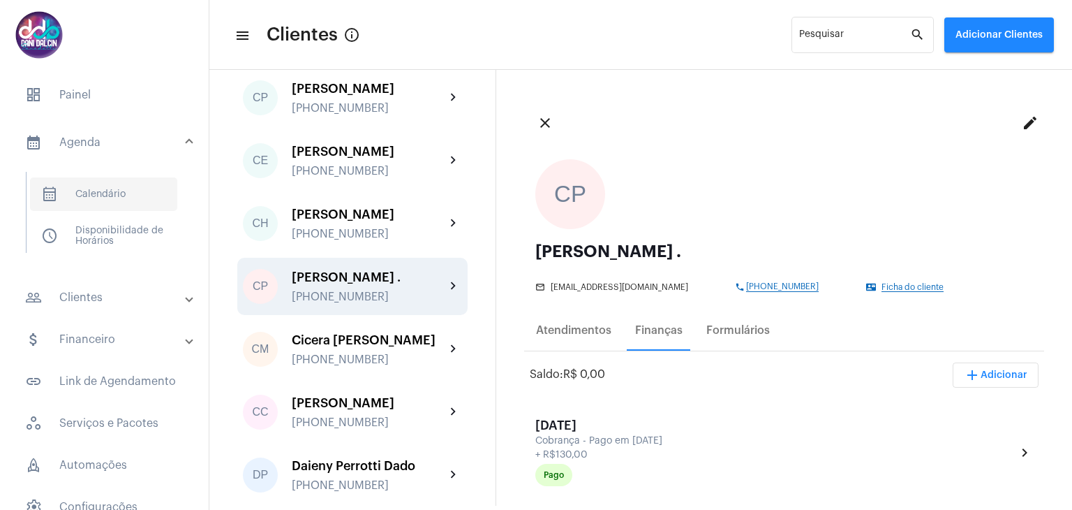
click at [93, 188] on span "calendar_month_outlined Calendário" at bounding box center [103, 194] width 147 height 34
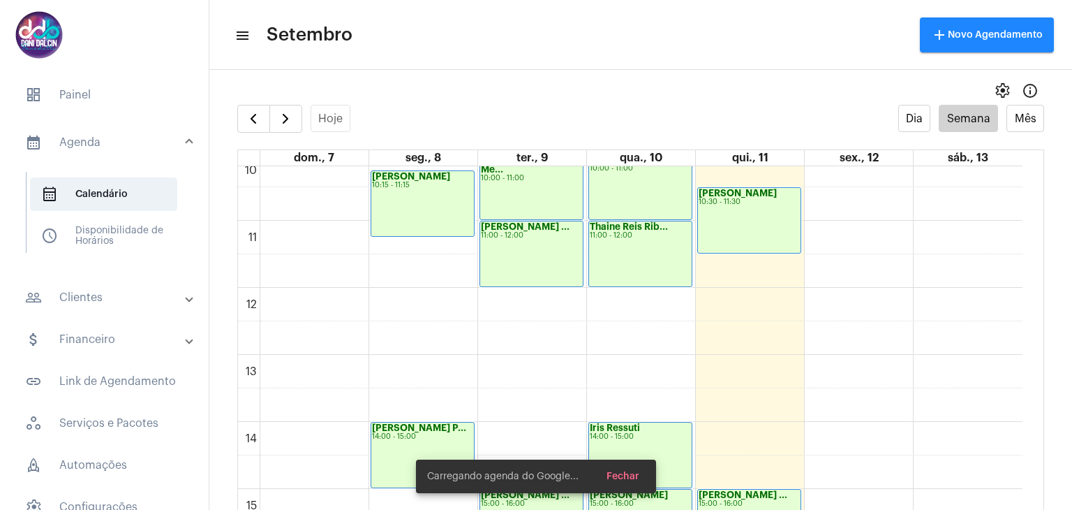
scroll to position [962, 0]
